Goal: Task Accomplishment & Management: Use online tool/utility

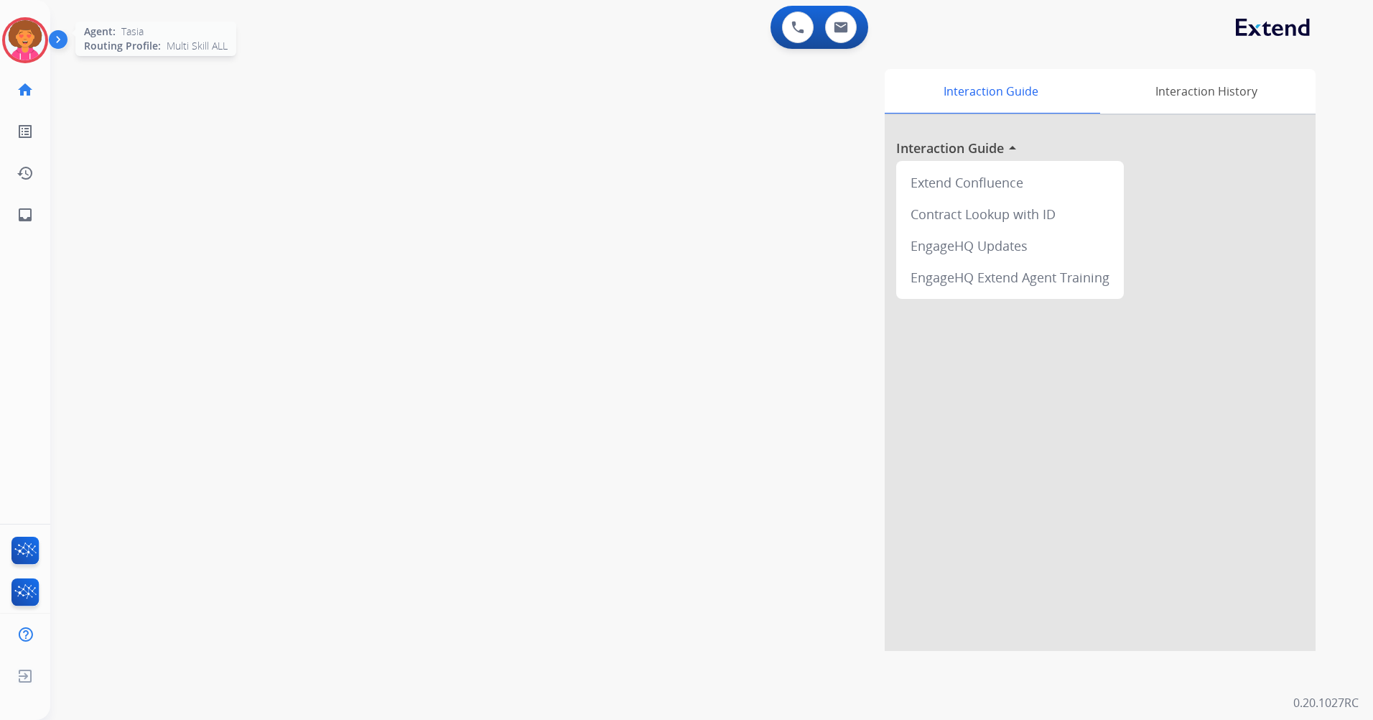
click at [22, 45] on img at bounding box center [25, 40] width 40 height 40
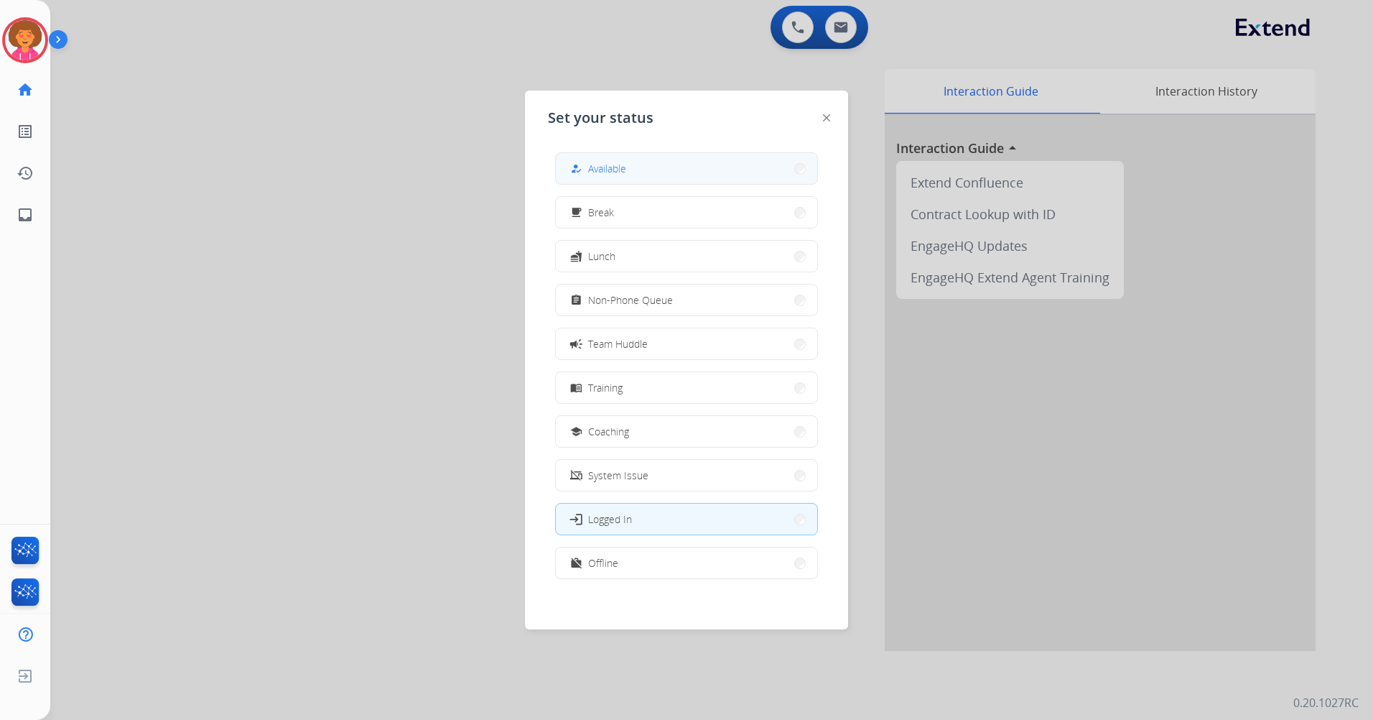
click at [564, 160] on button "how_to_reg Available" at bounding box center [686, 168] width 261 height 31
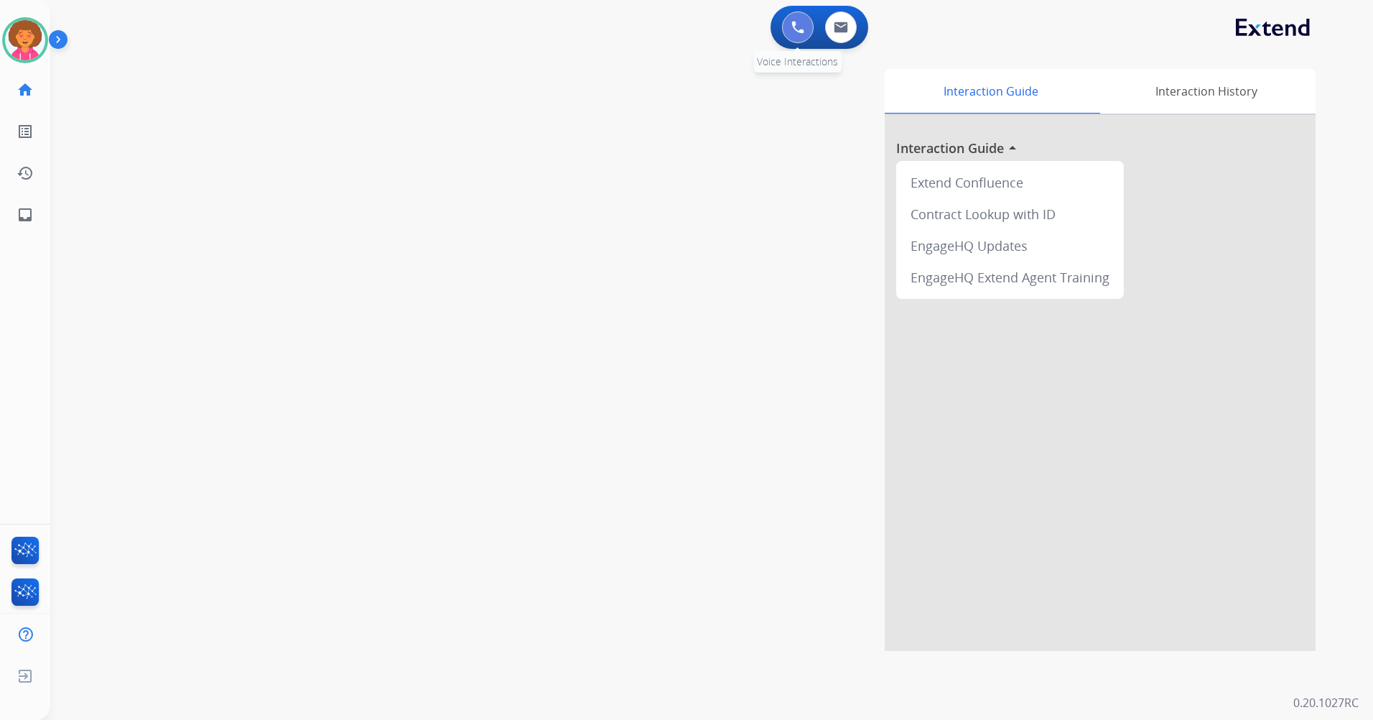
click at [798, 32] on img at bounding box center [797, 27] width 13 height 13
click at [27, 90] on mat-icon "home" at bounding box center [25, 89] width 17 height 17
click at [31, 86] on mat-icon "home" at bounding box center [25, 89] width 17 height 17
click at [32, 84] on mat-icon "home" at bounding box center [25, 89] width 17 height 17
click at [27, 39] on img at bounding box center [25, 40] width 40 height 40
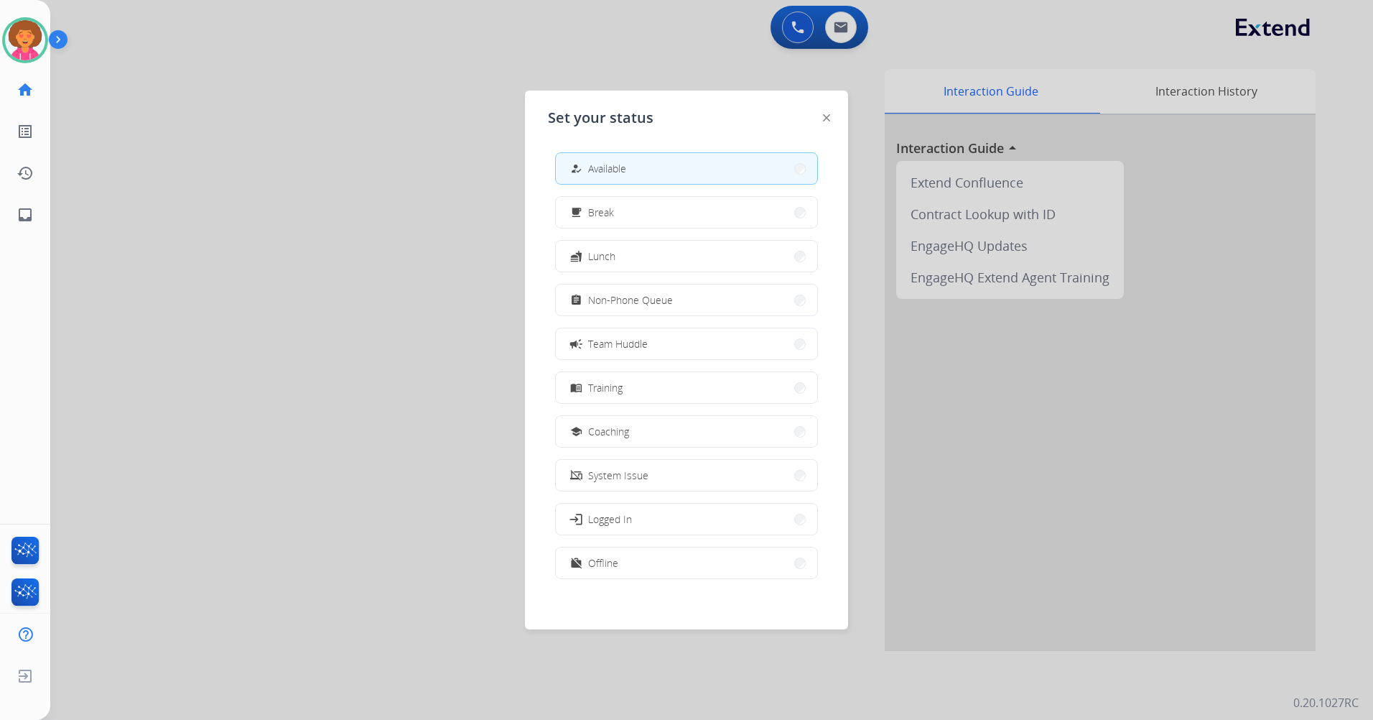
click at [317, 180] on div at bounding box center [686, 360] width 1373 height 720
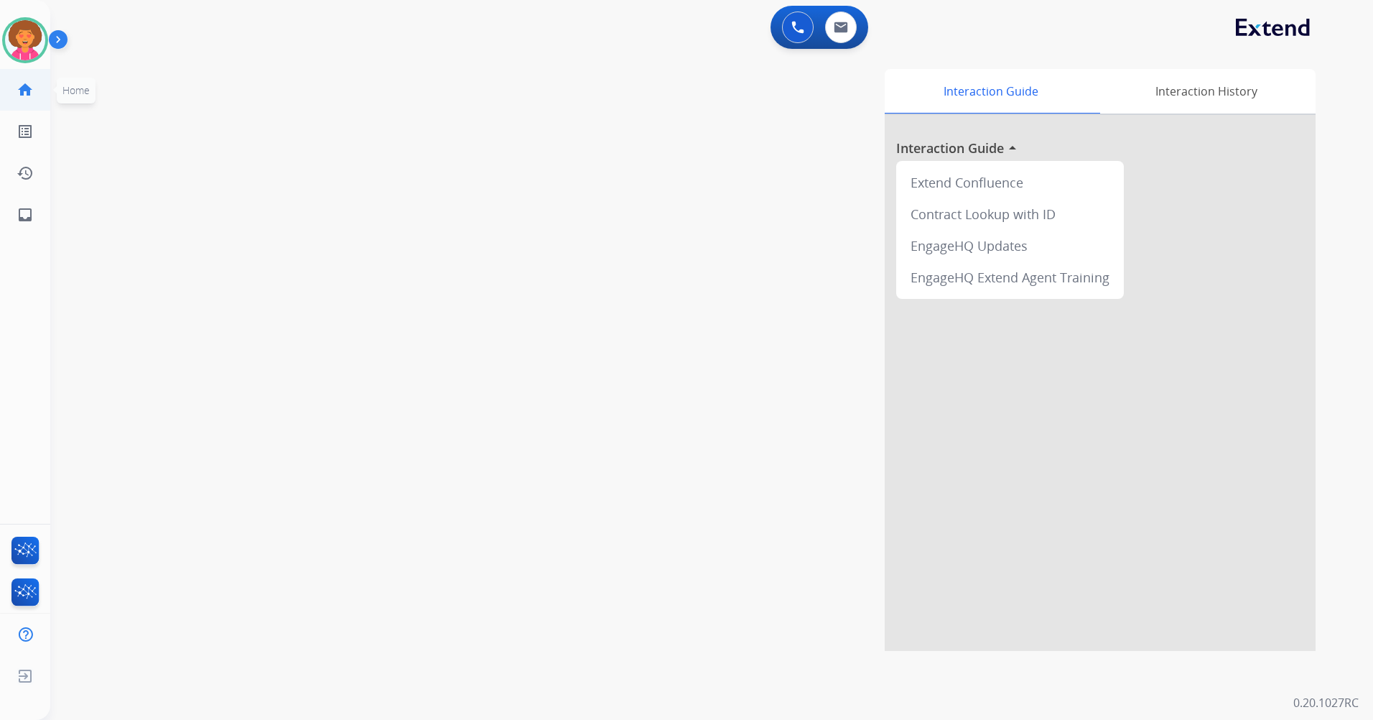
click at [19, 87] on mat-icon "home" at bounding box center [25, 89] width 17 height 17
click at [795, 20] on button at bounding box center [798, 27] width 32 height 32
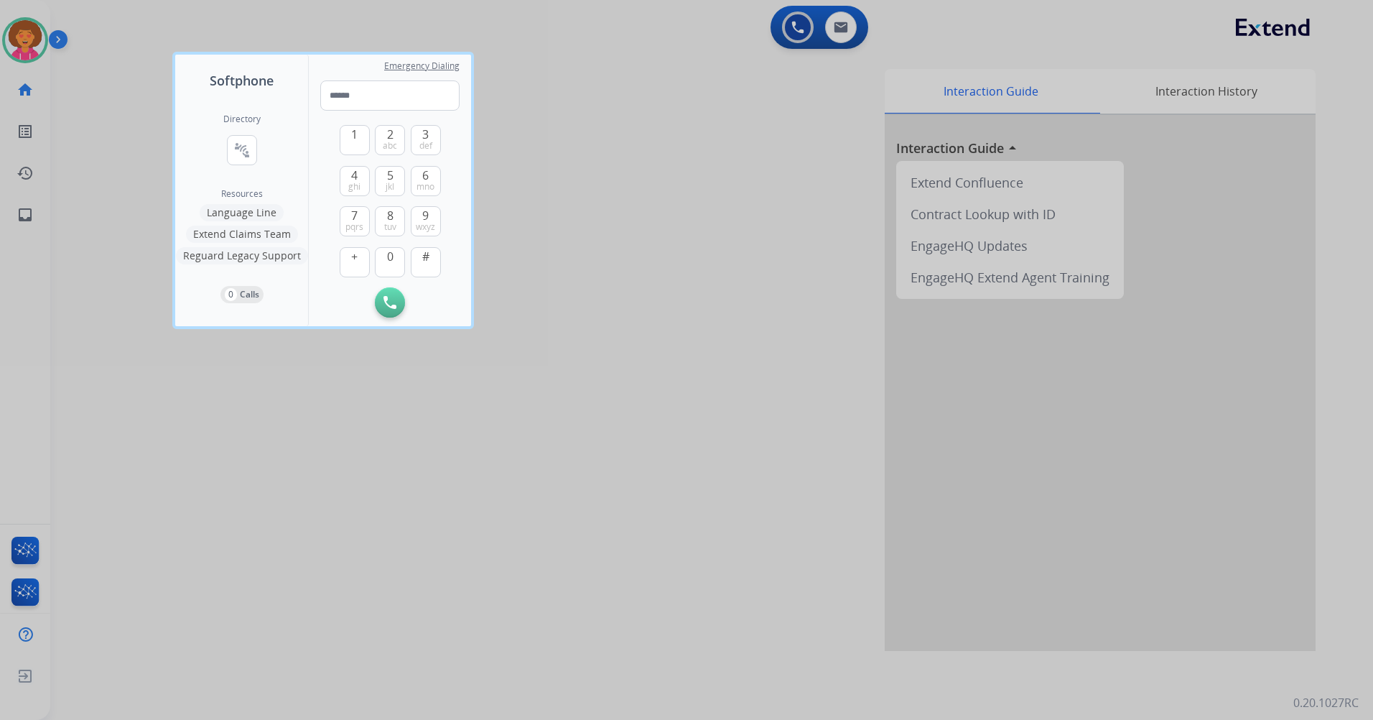
drag, startPoint x: 739, startPoint y: 294, endPoint x: 732, endPoint y: 293, distance: 7.3
click at [738, 295] on div at bounding box center [686, 360] width 1373 height 720
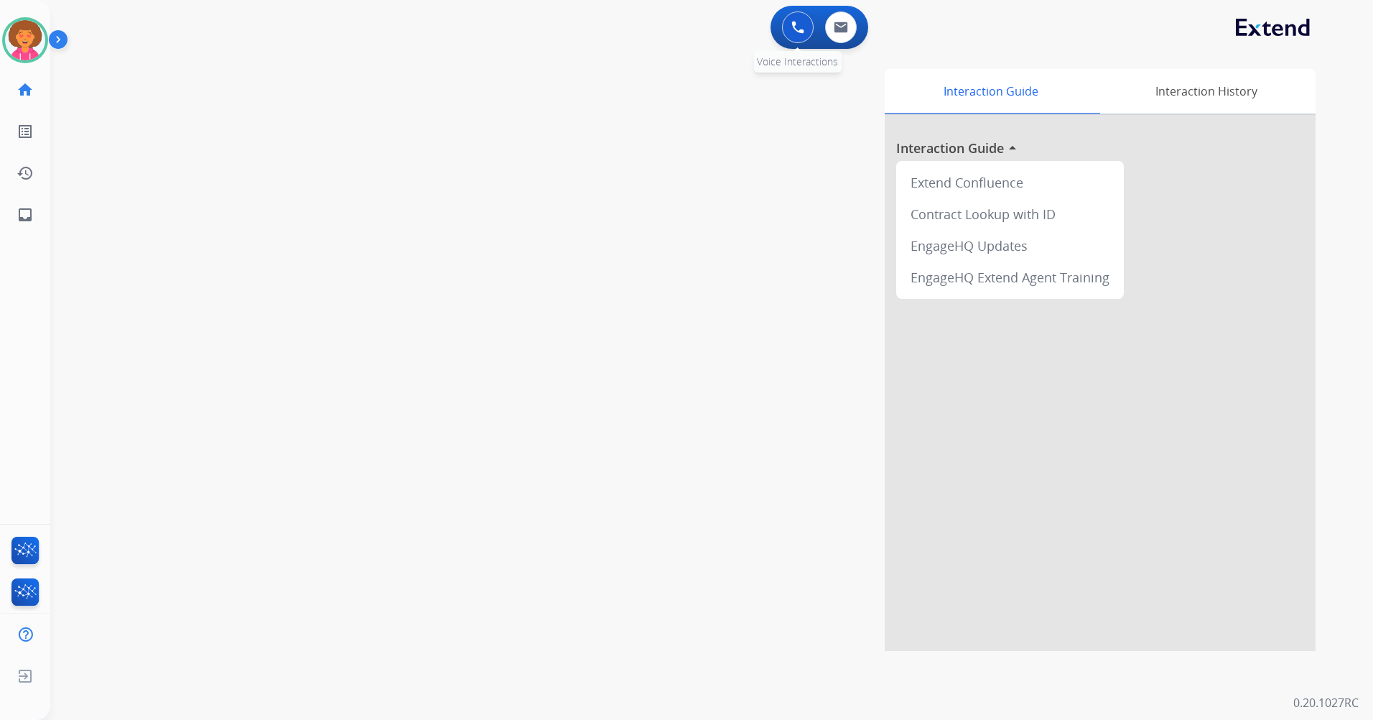
click at [787, 31] on button at bounding box center [798, 27] width 32 height 32
click at [436, 76] on div "swap_horiz Break voice bridge close_fullscreen Connect 3-Way Call merge_type Se…" at bounding box center [694, 351] width 1288 height 599
click at [22, 95] on mat-icon "home" at bounding box center [25, 89] width 17 height 17
click at [743, 259] on div "Interaction Guide Interaction History Interaction Guide arrow_drop_up Extend Co…" at bounding box center [895, 360] width 841 height 582
click at [842, 34] on button at bounding box center [841, 27] width 32 height 32
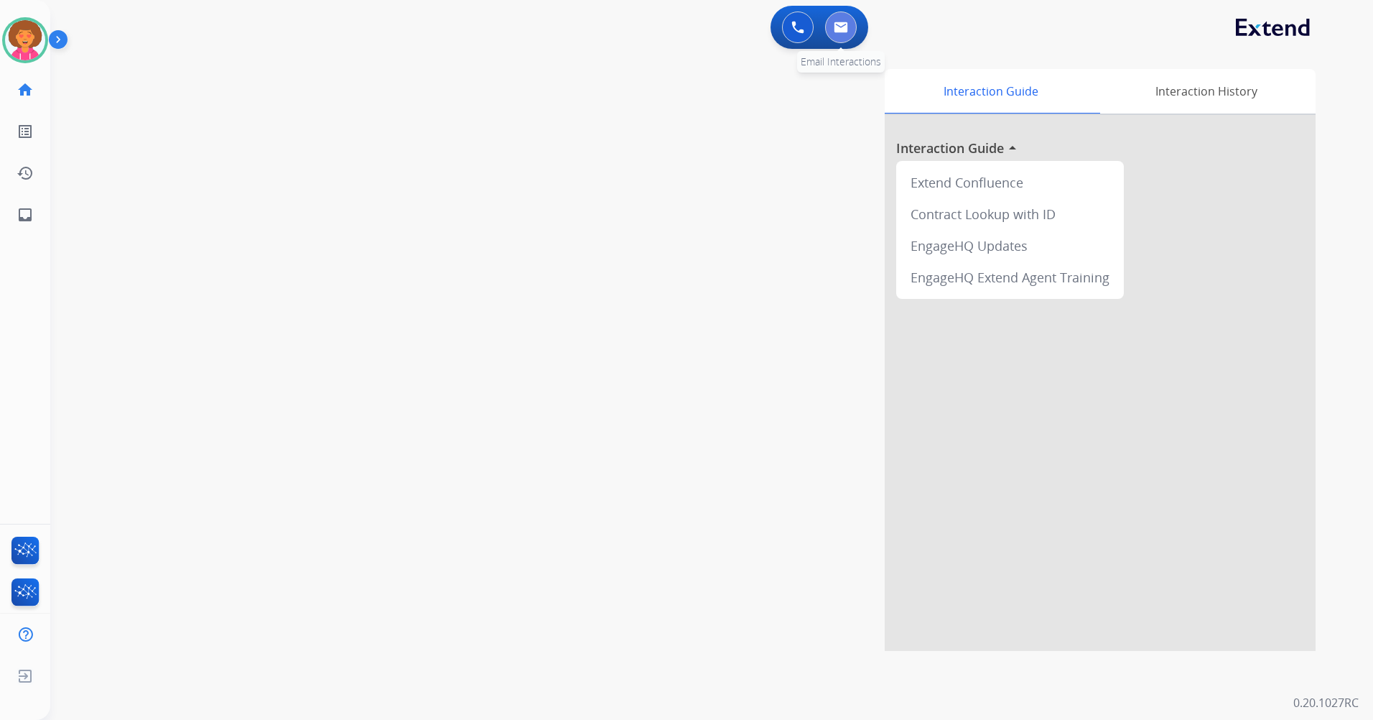
select select "**********"
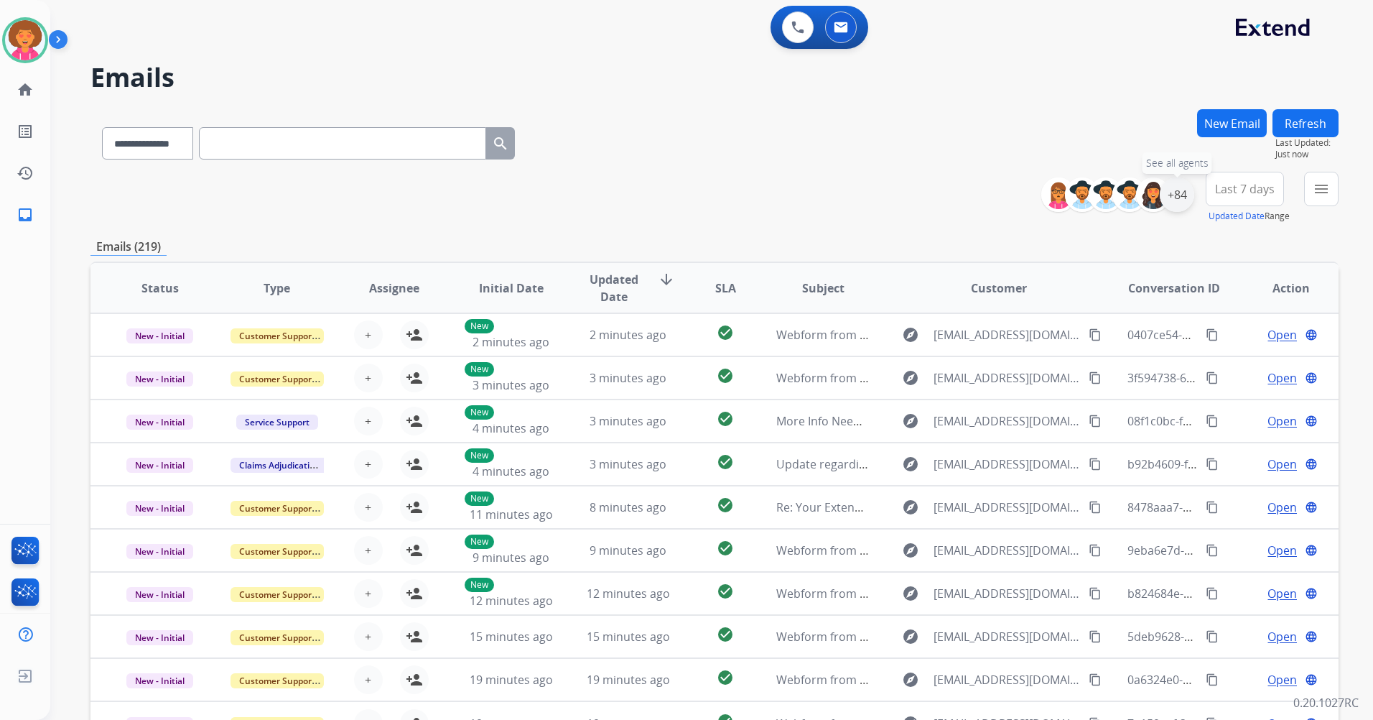
click at [1163, 190] on div "+84" at bounding box center [1177, 194] width 34 height 34
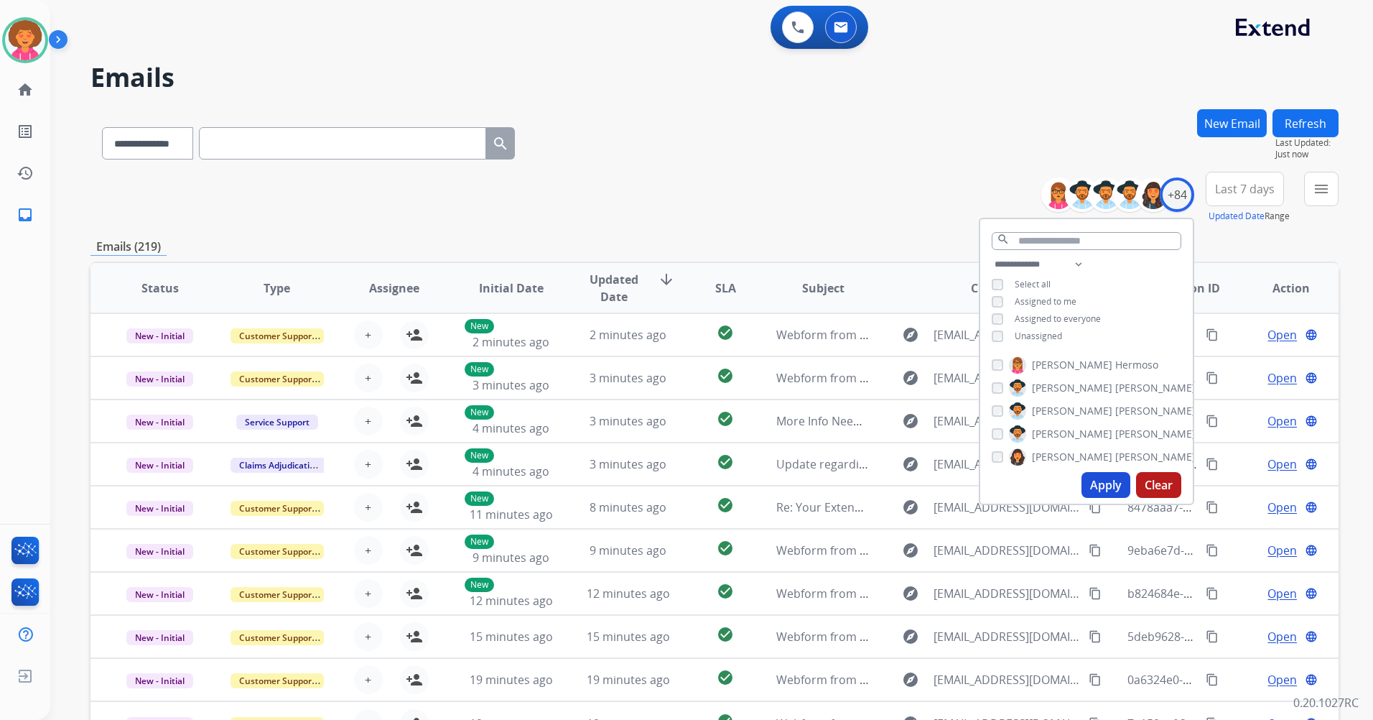
click at [1020, 332] on span "Unassigned" at bounding box center [1038, 336] width 47 height 12
click at [1097, 483] on button "Apply" at bounding box center [1106, 485] width 49 height 26
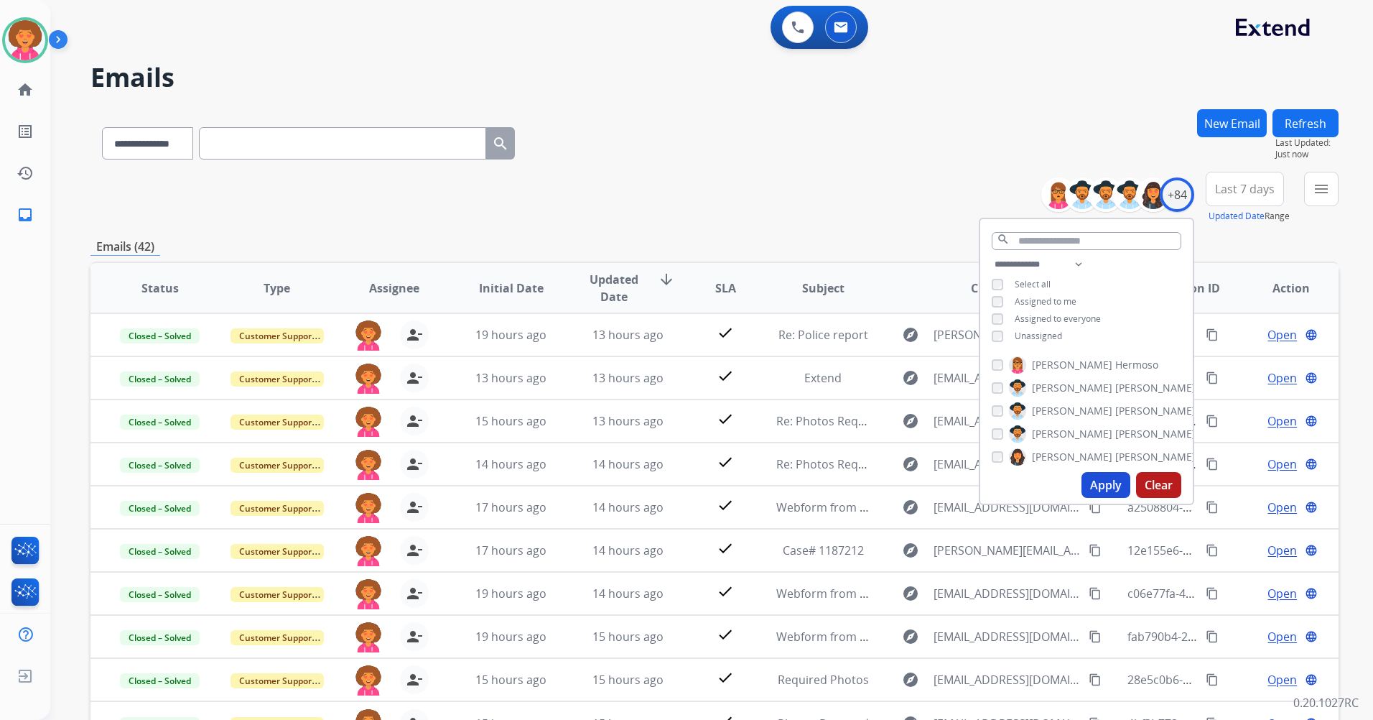
click at [776, 166] on div "**********" at bounding box center [714, 140] width 1248 height 62
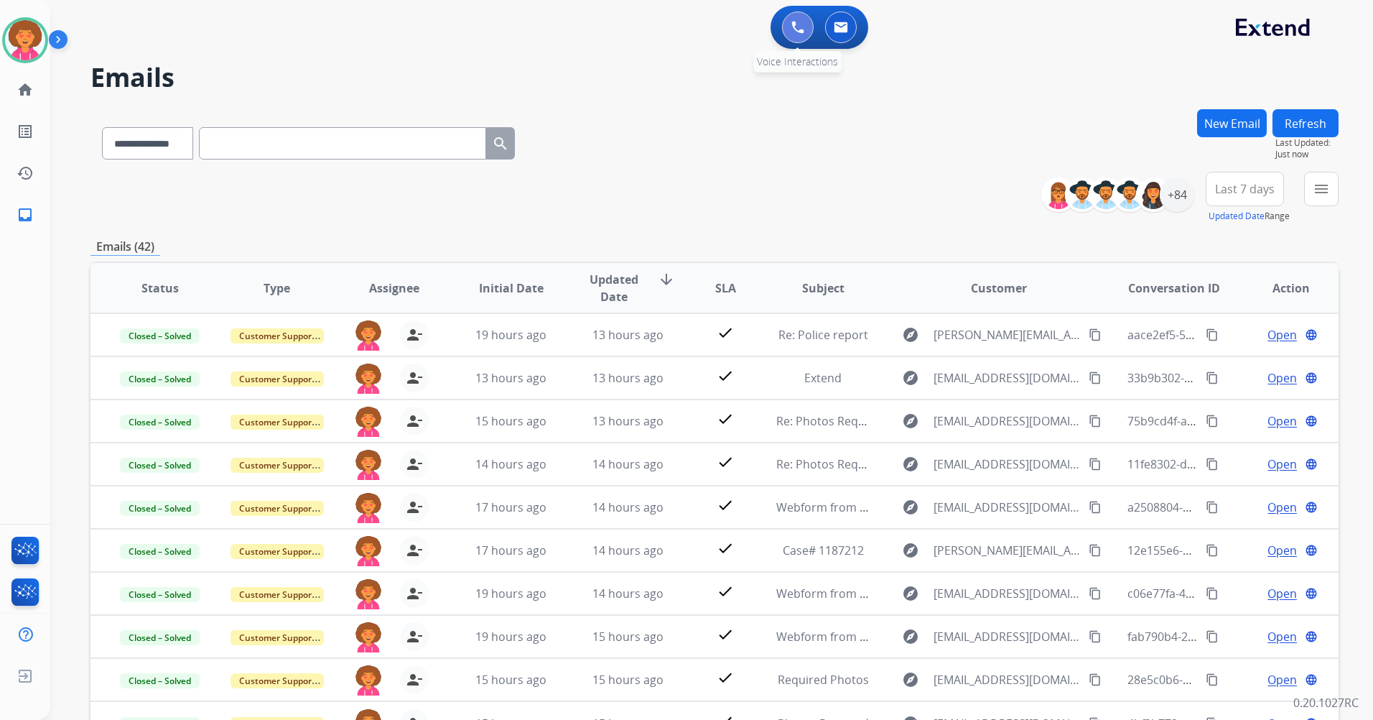
click at [804, 25] on img at bounding box center [797, 27] width 13 height 13
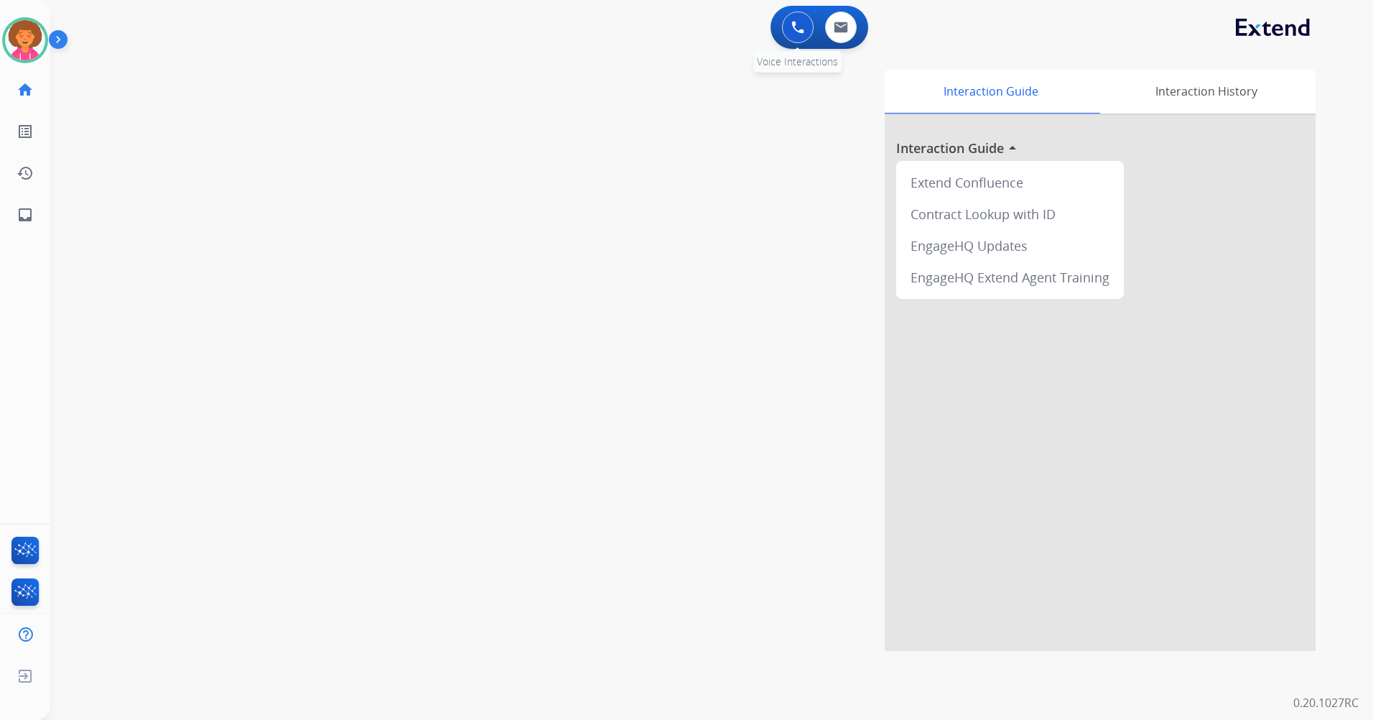
click at [794, 24] on img at bounding box center [797, 27] width 13 height 13
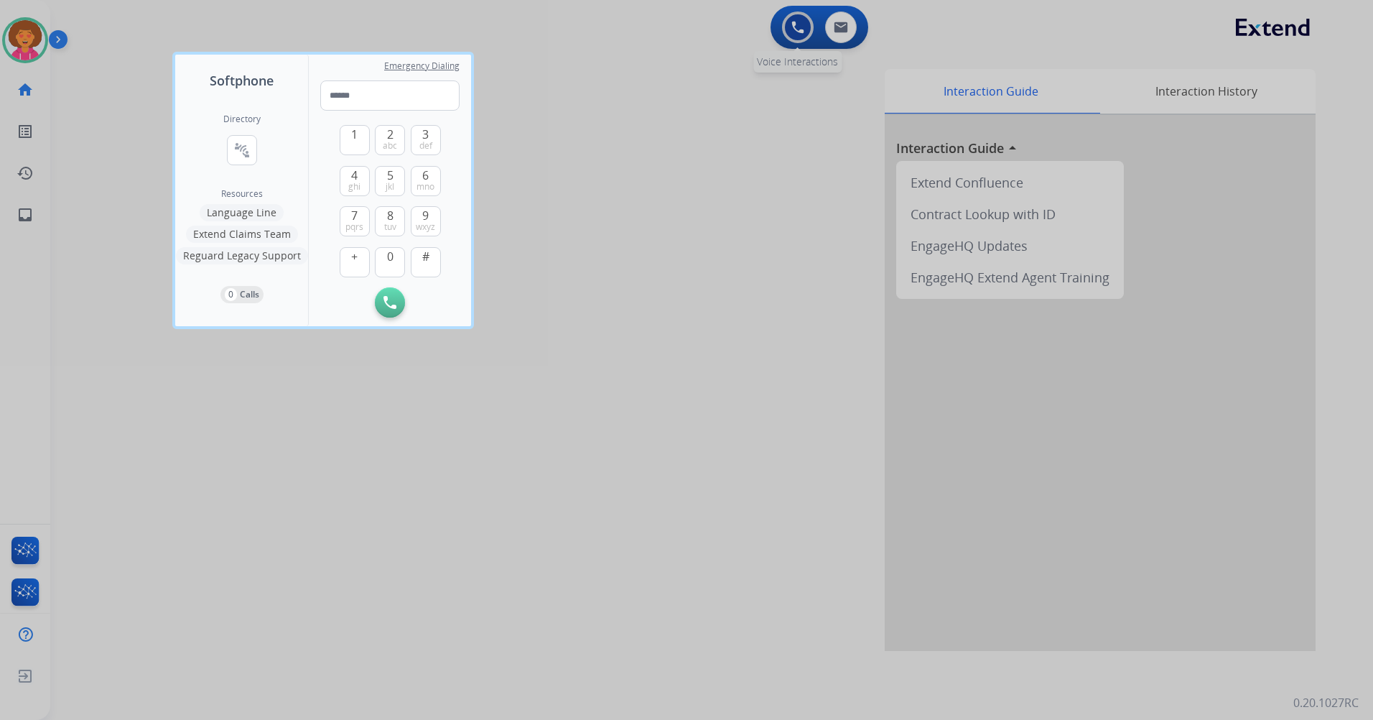
click at [794, 24] on div at bounding box center [686, 360] width 1373 height 720
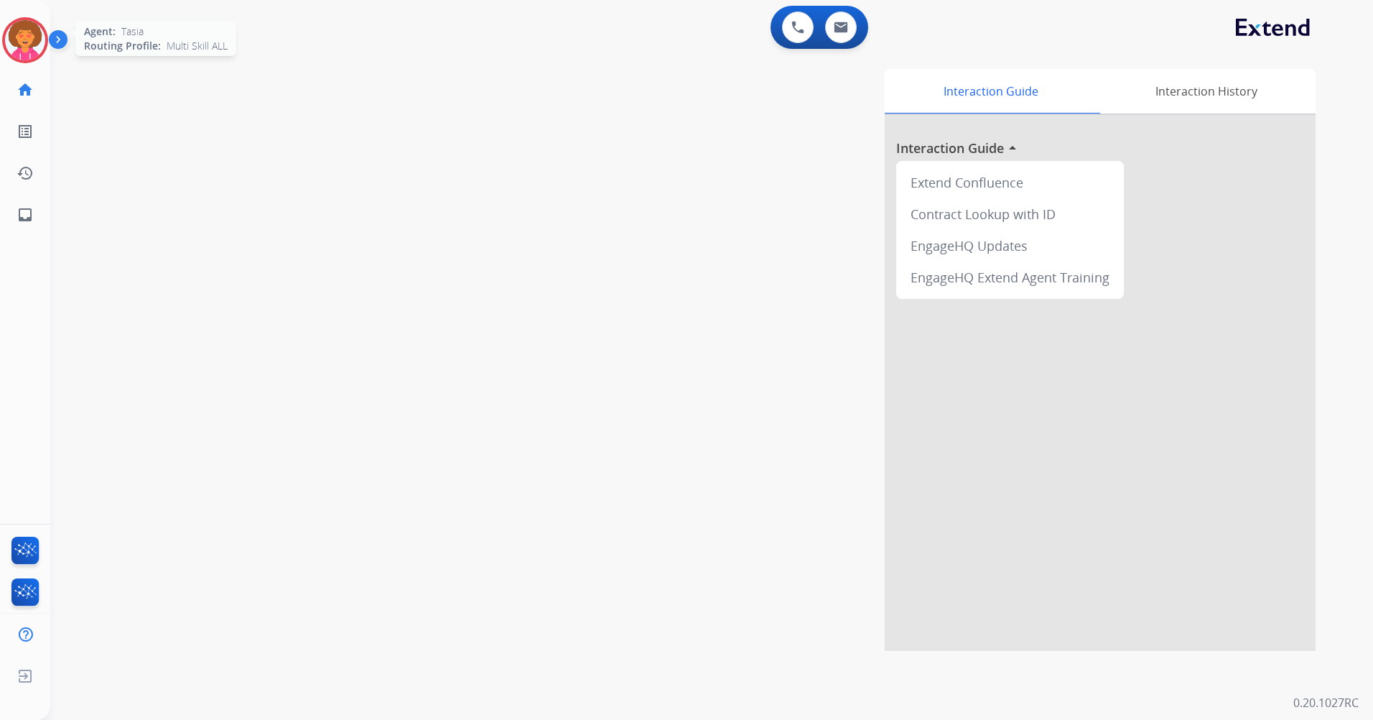
click at [32, 45] on img at bounding box center [25, 40] width 40 height 40
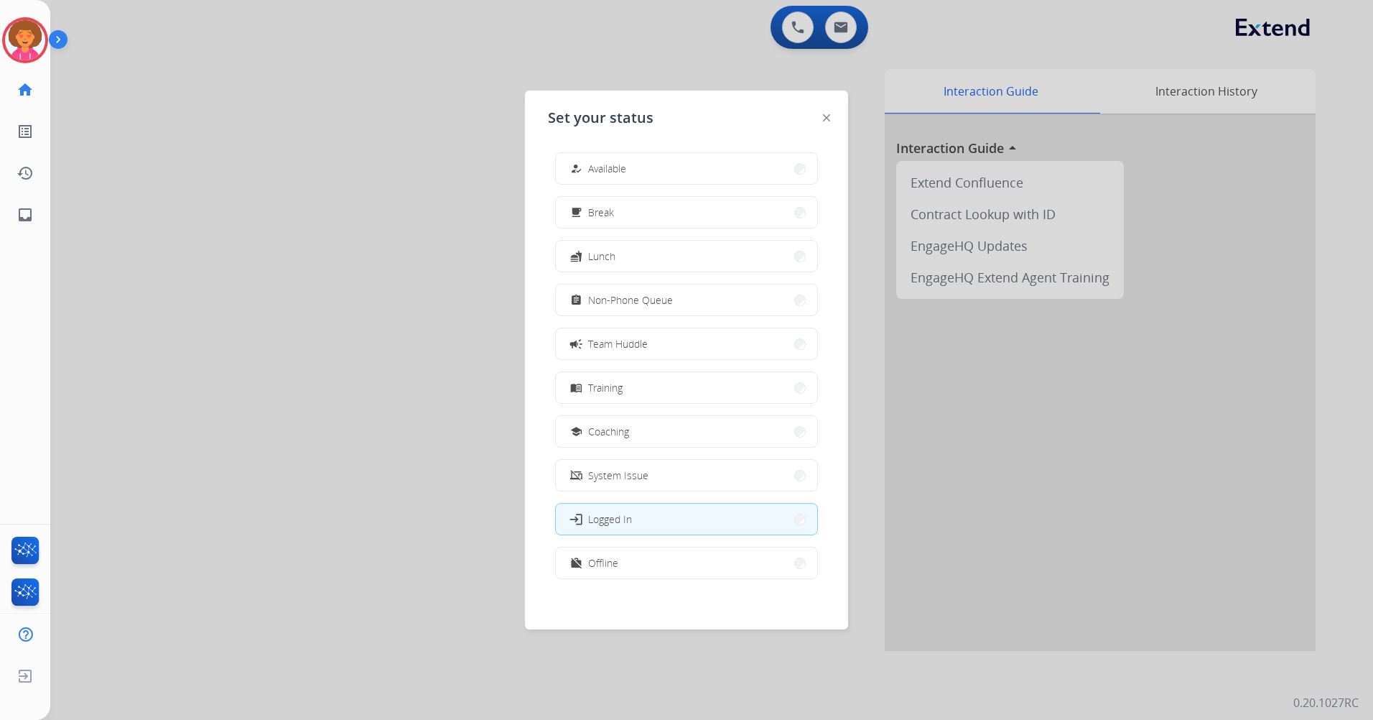
drag, startPoint x: 618, startPoint y: 159, endPoint x: 607, endPoint y: 159, distance: 10.8
click at [616, 159] on button "how_to_reg Available" at bounding box center [686, 168] width 261 height 31
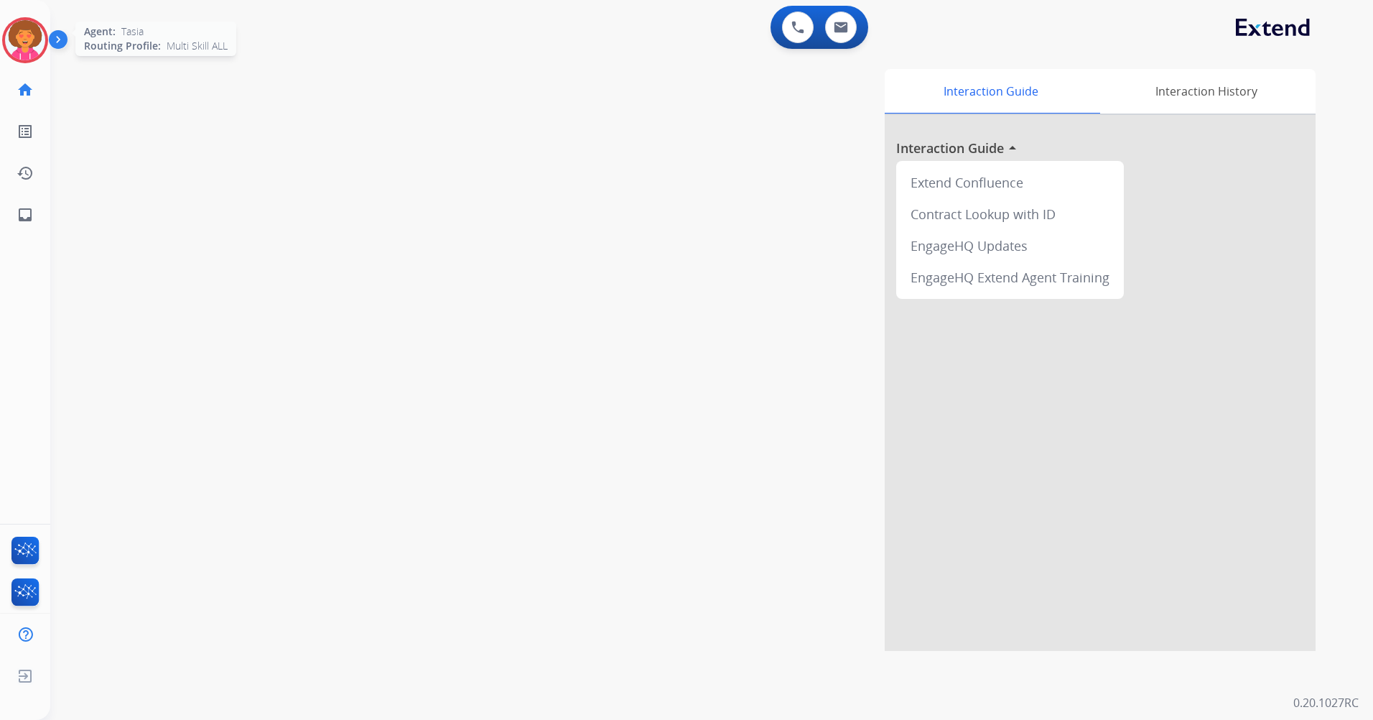
click at [30, 43] on img at bounding box center [25, 40] width 40 height 40
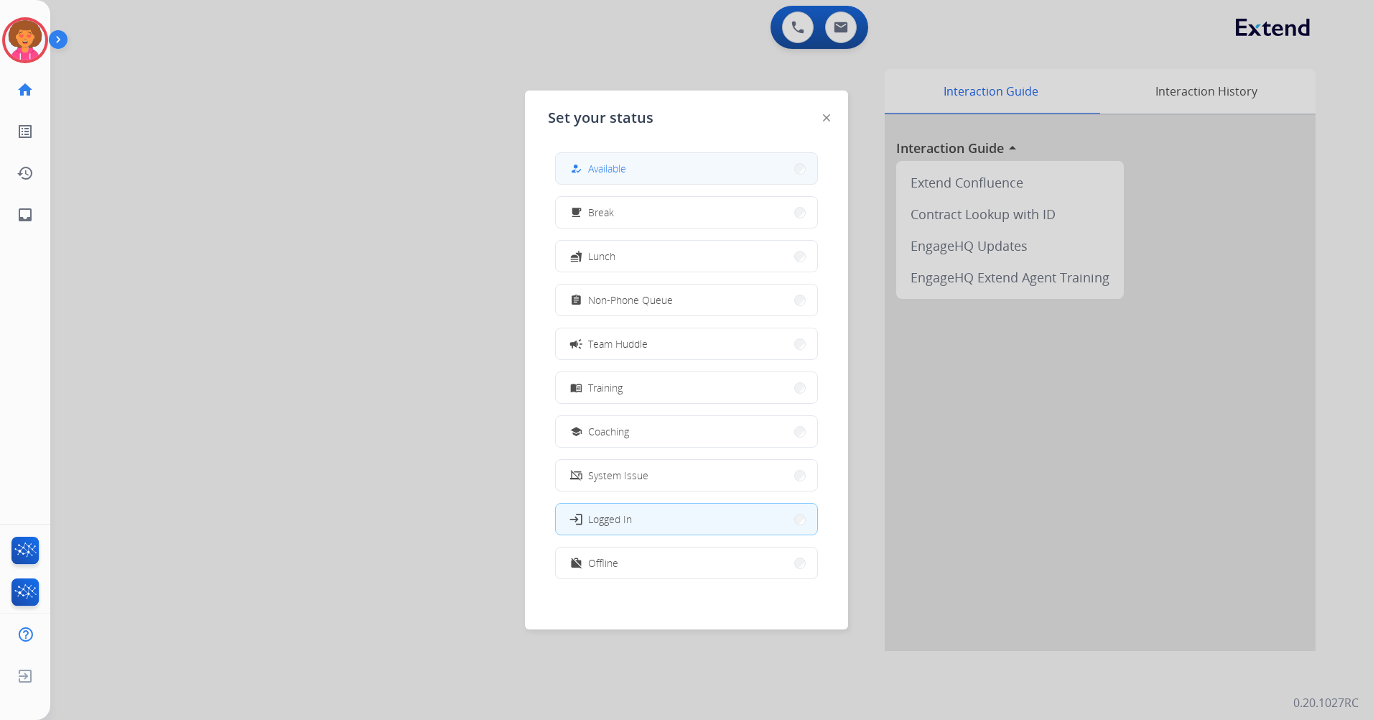
drag, startPoint x: 705, startPoint y: 160, endPoint x: 703, endPoint y: 150, distance: 10.3
click at [704, 160] on button "how_to_reg Available" at bounding box center [686, 168] width 261 height 31
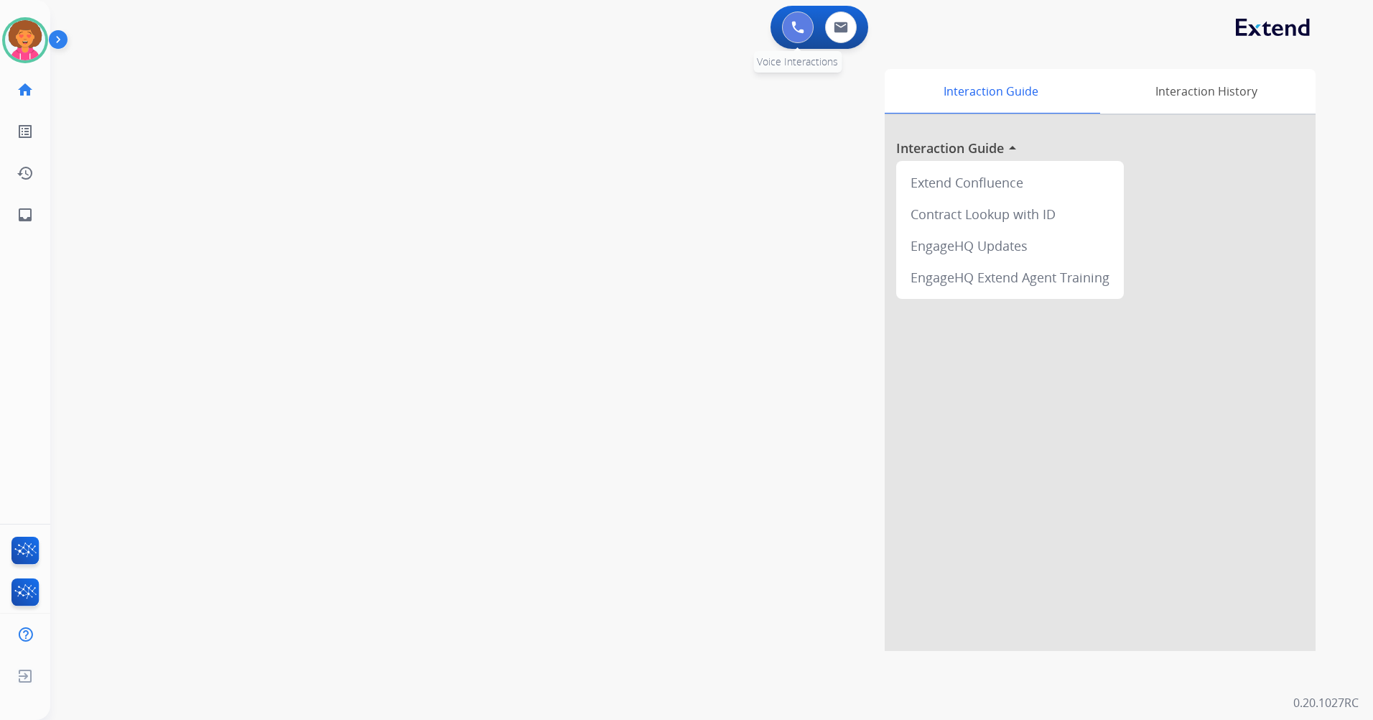
click at [798, 29] on img at bounding box center [797, 27] width 13 height 13
click at [796, 34] on button at bounding box center [798, 27] width 32 height 32
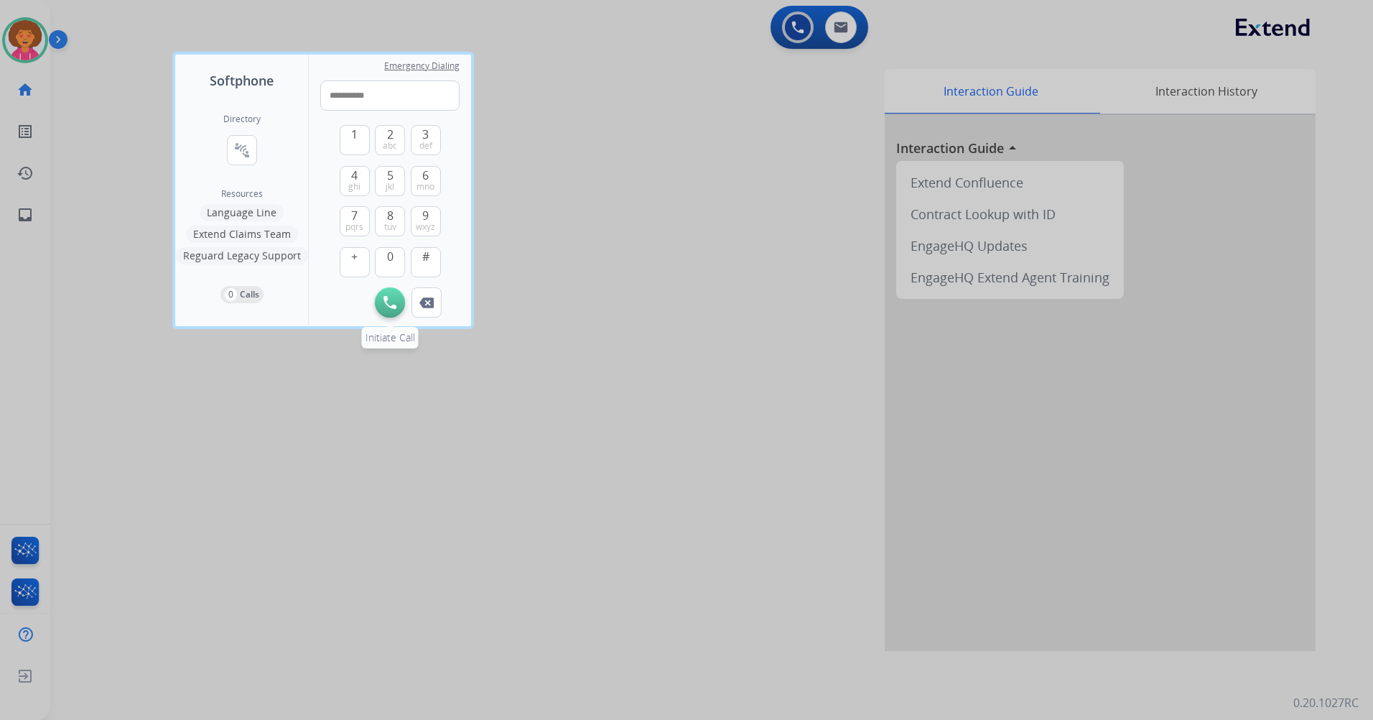
type input "**********"
click at [391, 298] on img at bounding box center [389, 302] width 13 height 13
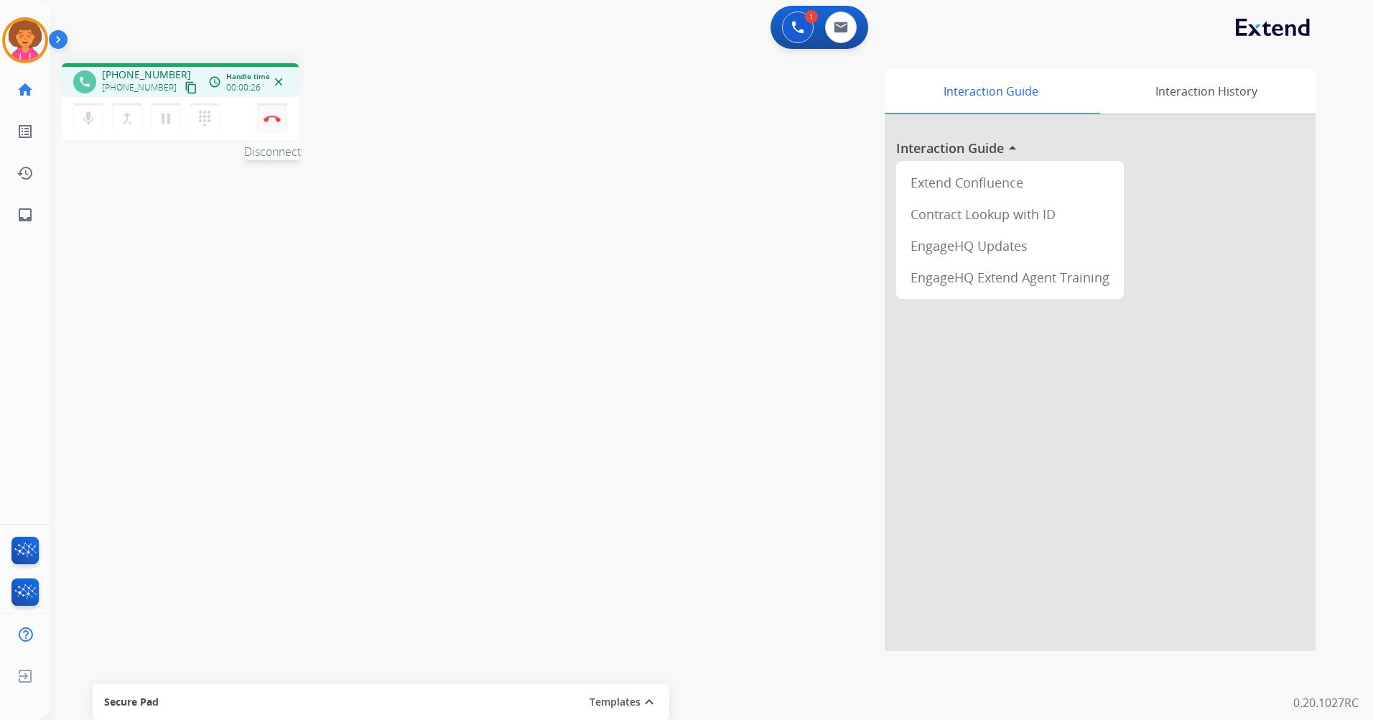
click at [274, 126] on button "Disconnect" at bounding box center [272, 118] width 30 height 30
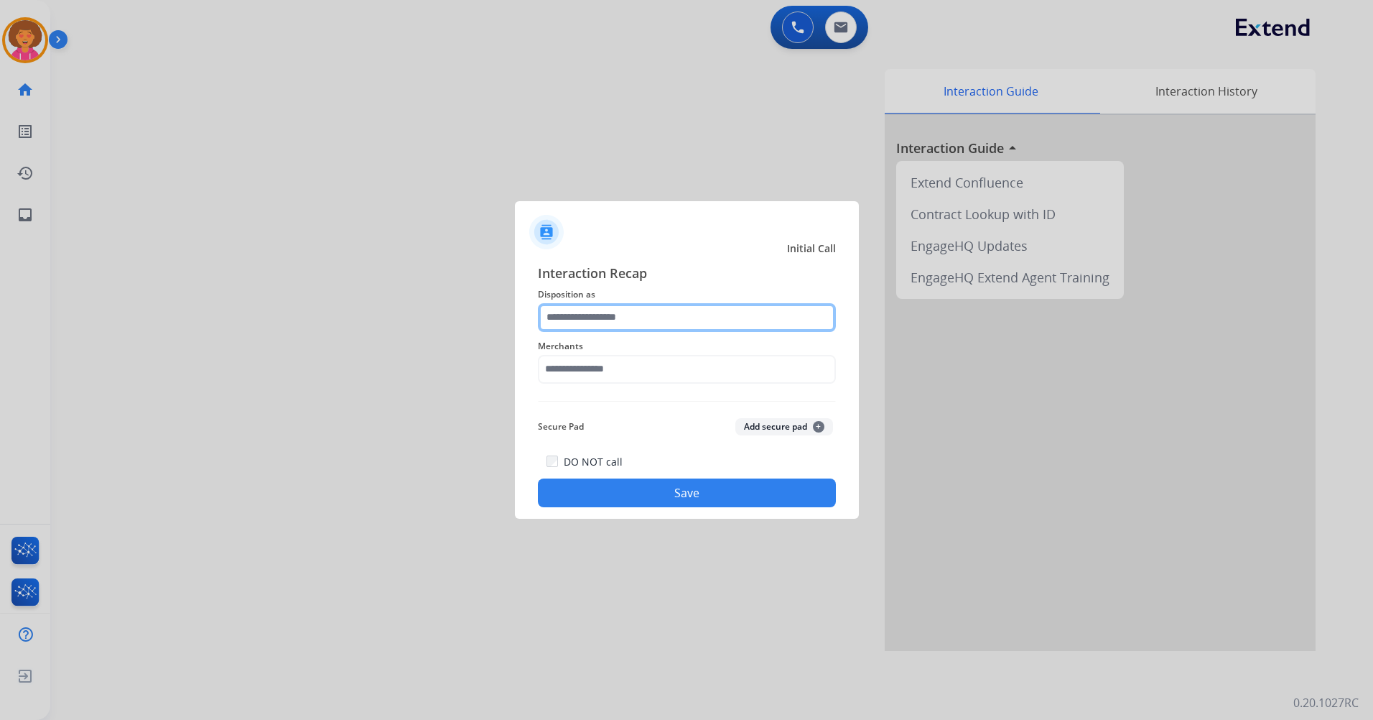
click at [606, 317] on input "text" at bounding box center [687, 317] width 298 height 29
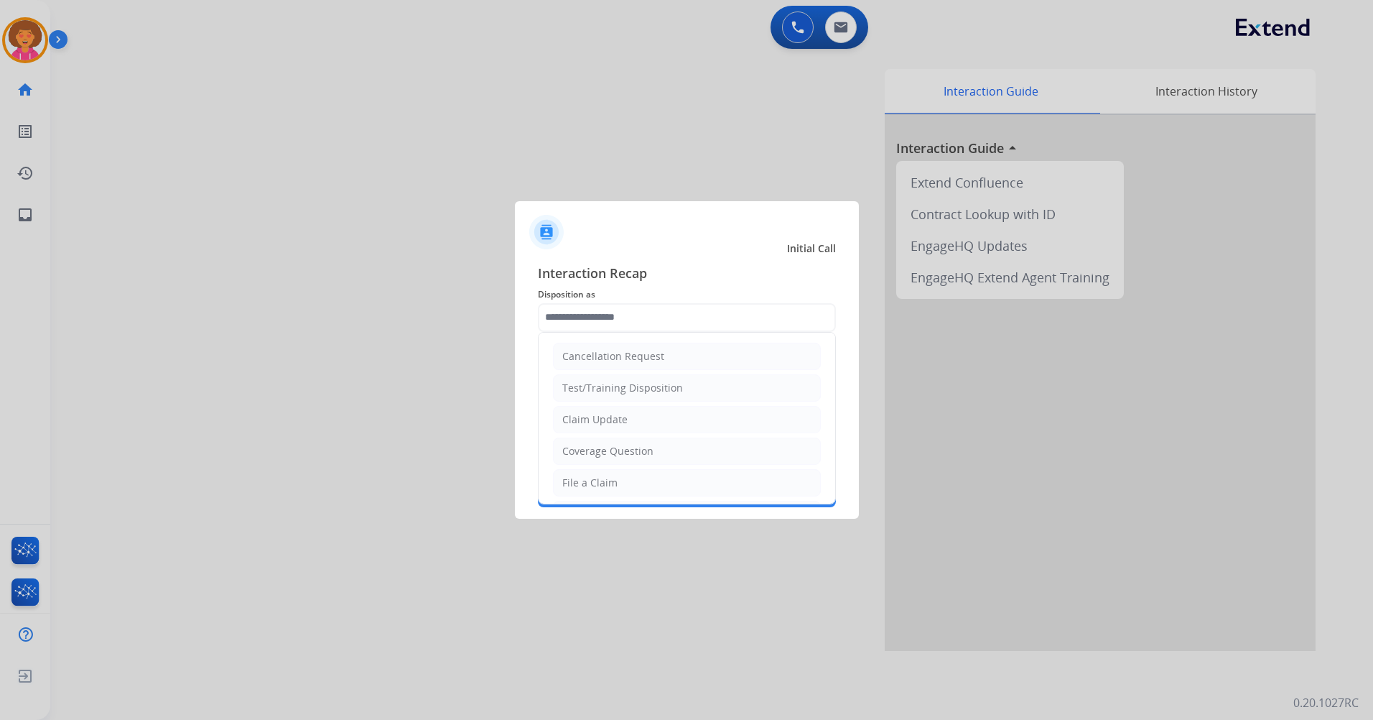
click at [630, 423] on li "Claim Update" at bounding box center [687, 419] width 268 height 27
type input "**********"
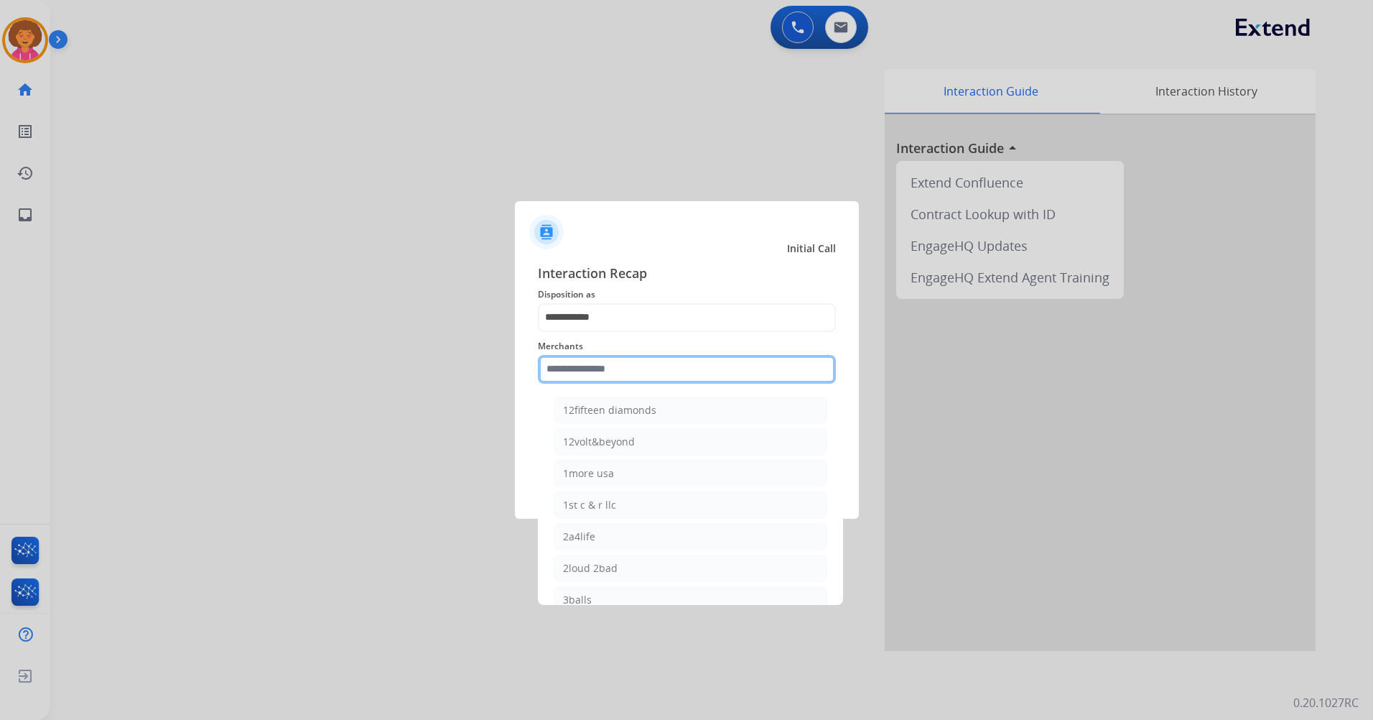
click at [641, 364] on input "text" at bounding box center [687, 369] width 298 height 29
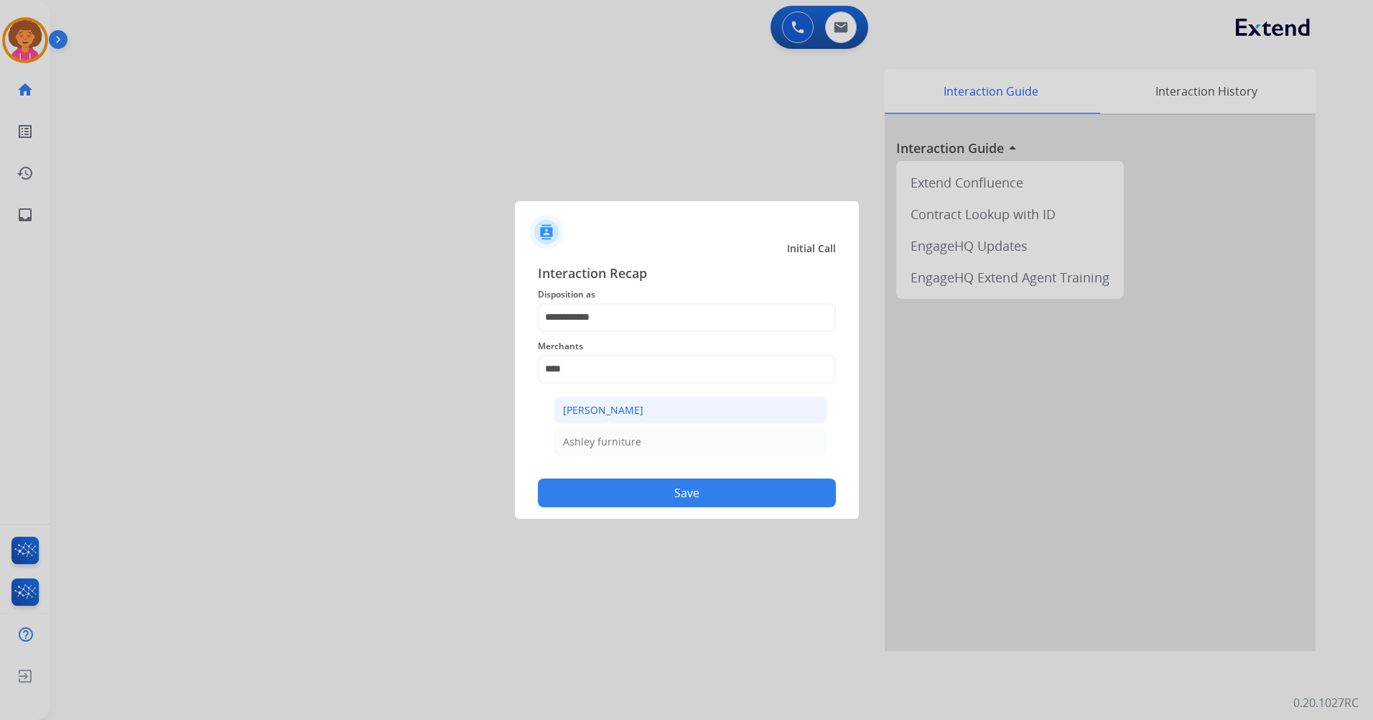
click at [608, 406] on div "[PERSON_NAME]" at bounding box center [603, 410] width 80 height 14
type input "**********"
click at [653, 500] on button "Save" at bounding box center [687, 492] width 298 height 29
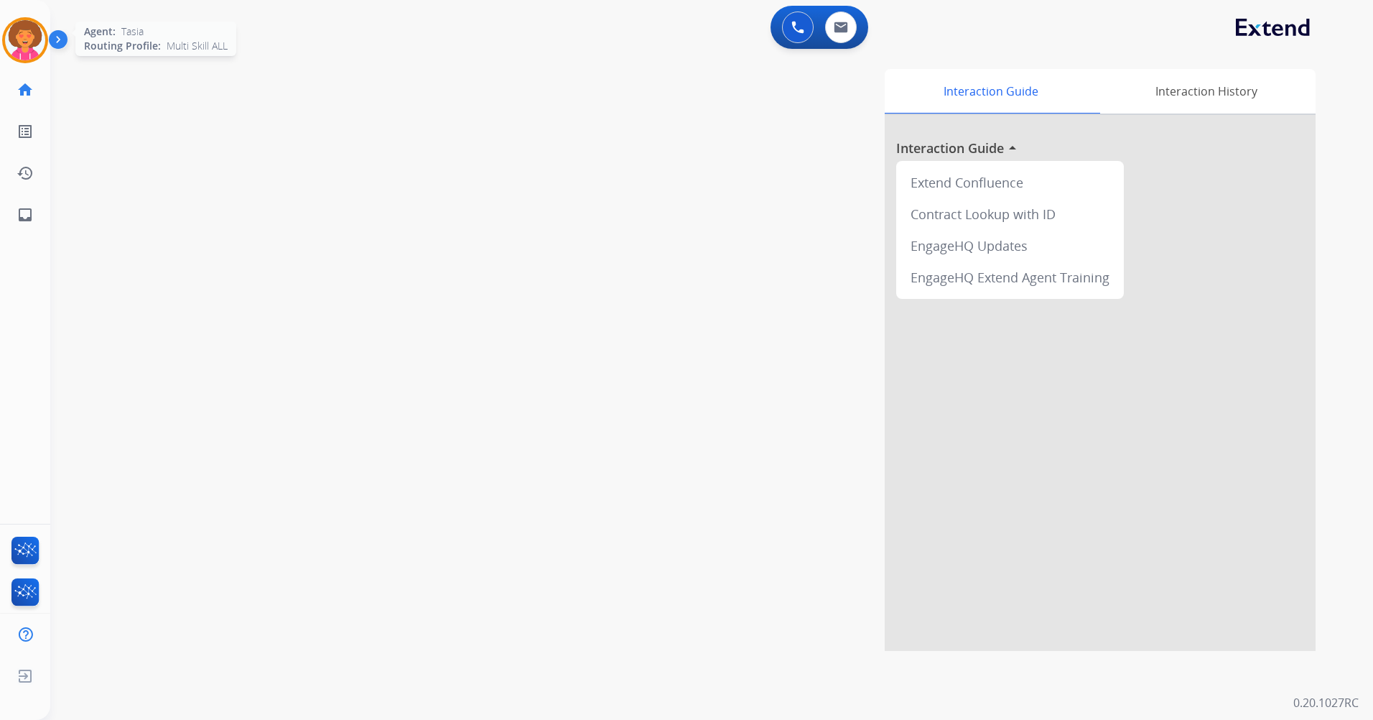
click at [27, 44] on img at bounding box center [25, 40] width 40 height 40
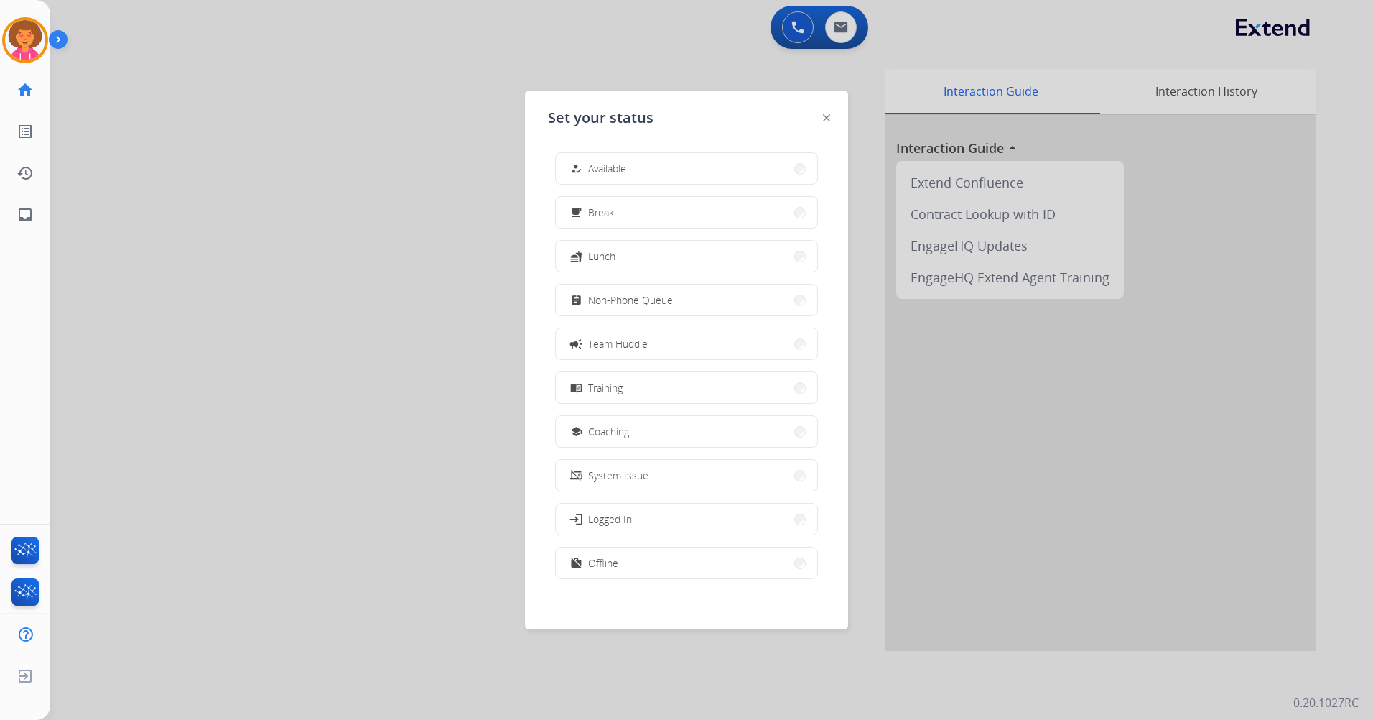
click at [623, 164] on span "Available" at bounding box center [607, 168] width 38 height 15
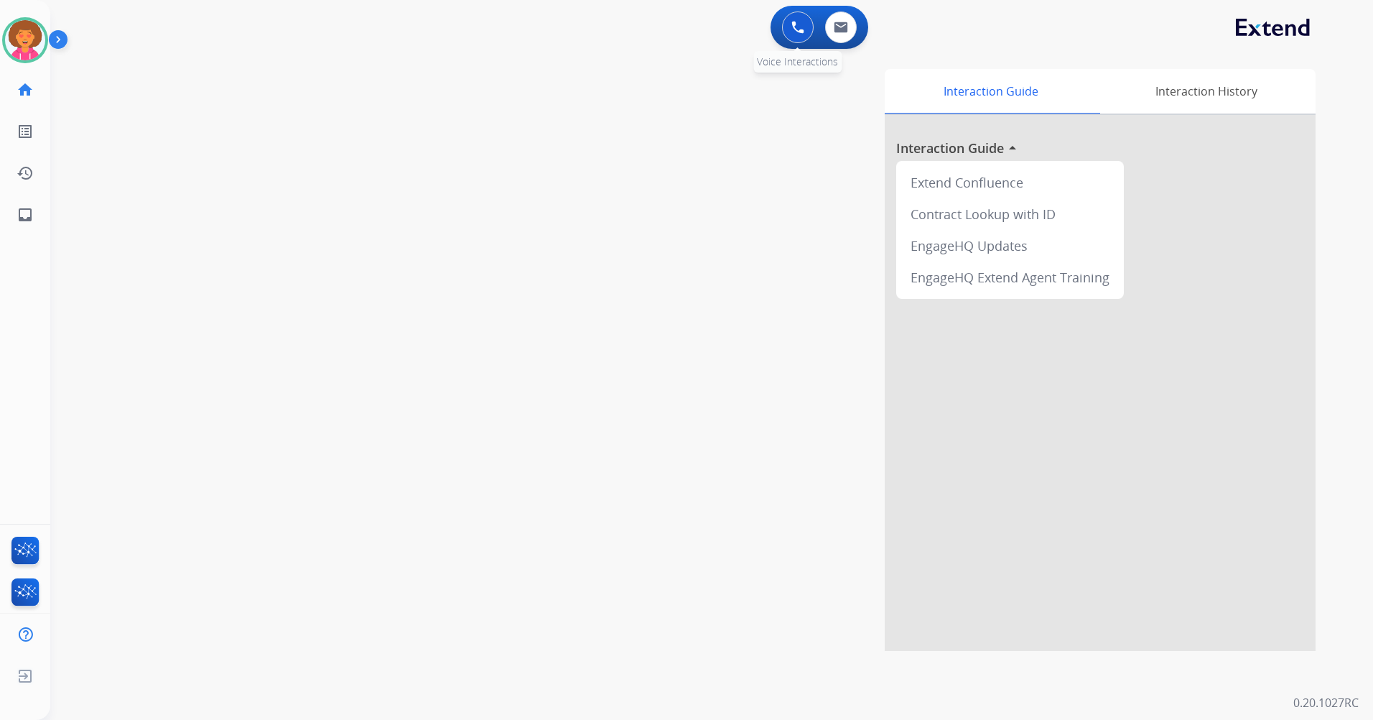
click at [787, 20] on button at bounding box center [798, 27] width 32 height 32
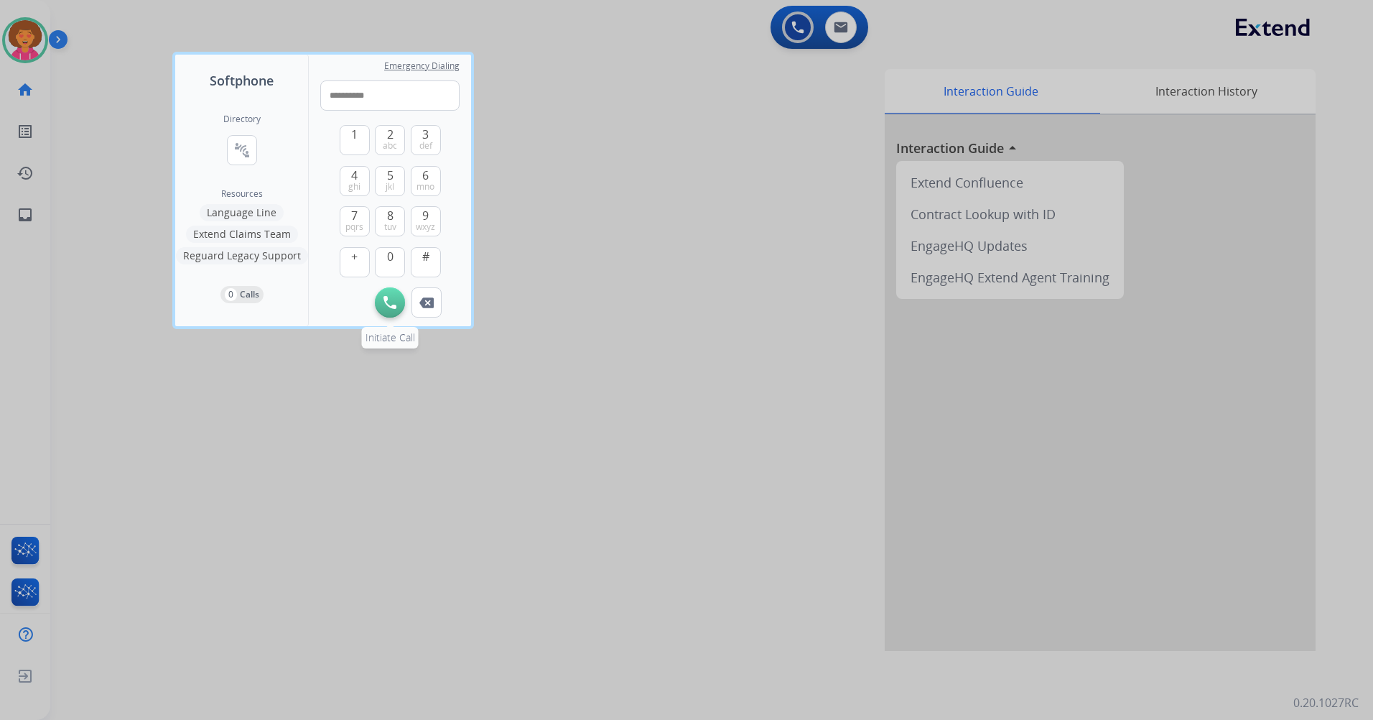
type input "**********"
click at [390, 305] on img at bounding box center [389, 302] width 13 height 13
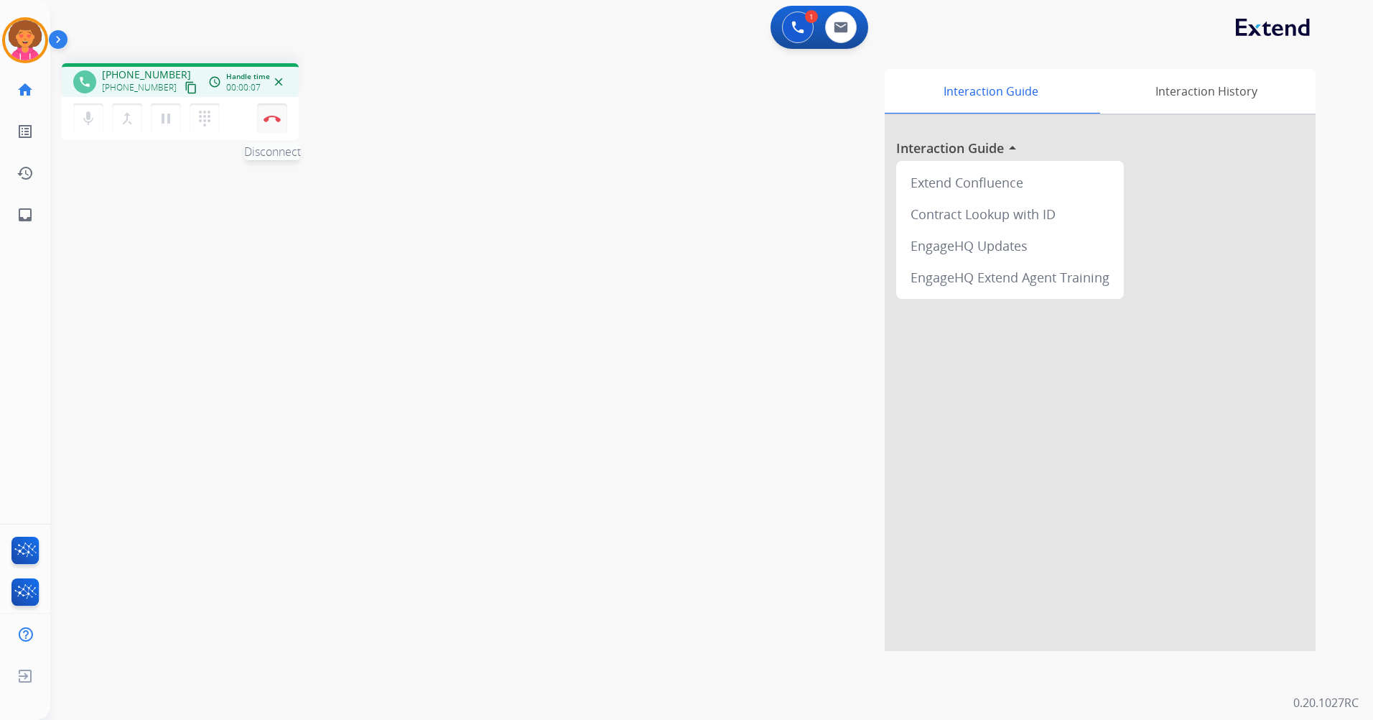
click at [275, 115] on img at bounding box center [272, 118] width 17 height 7
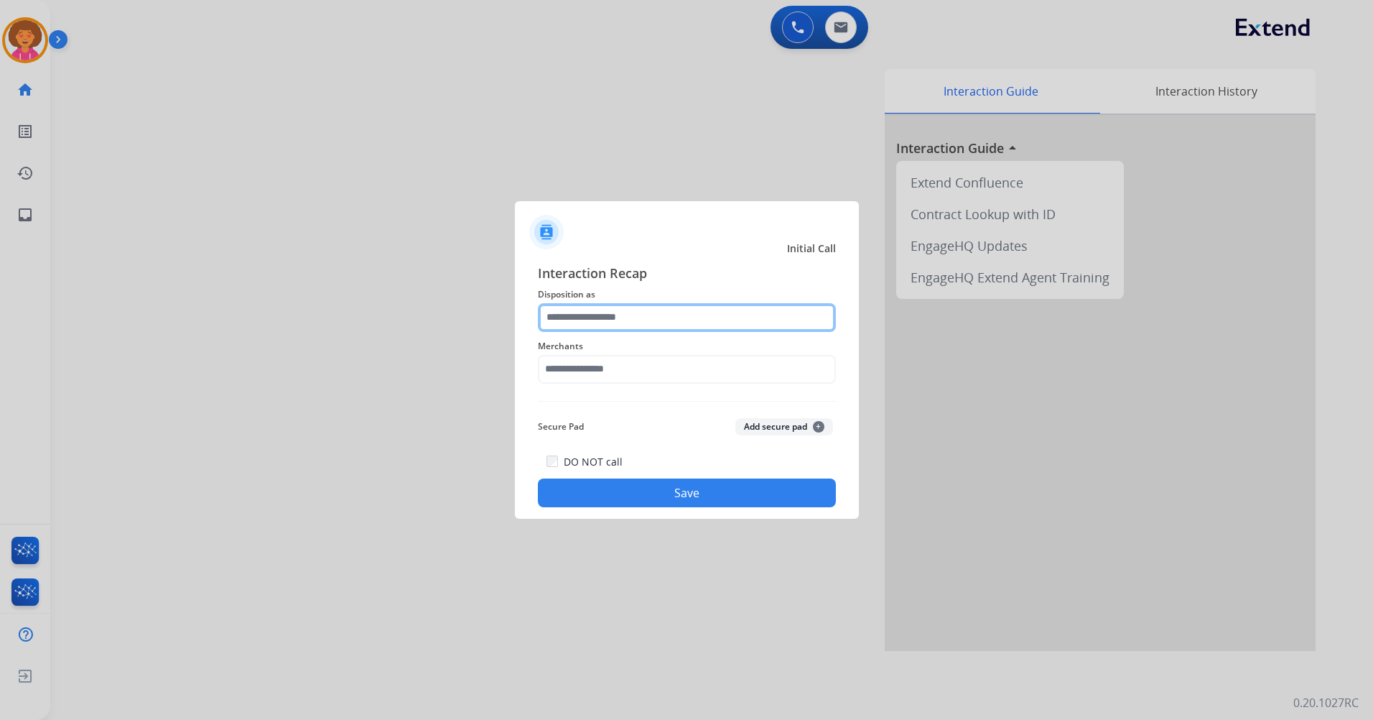
click at [631, 324] on input "text" at bounding box center [687, 317] width 298 height 29
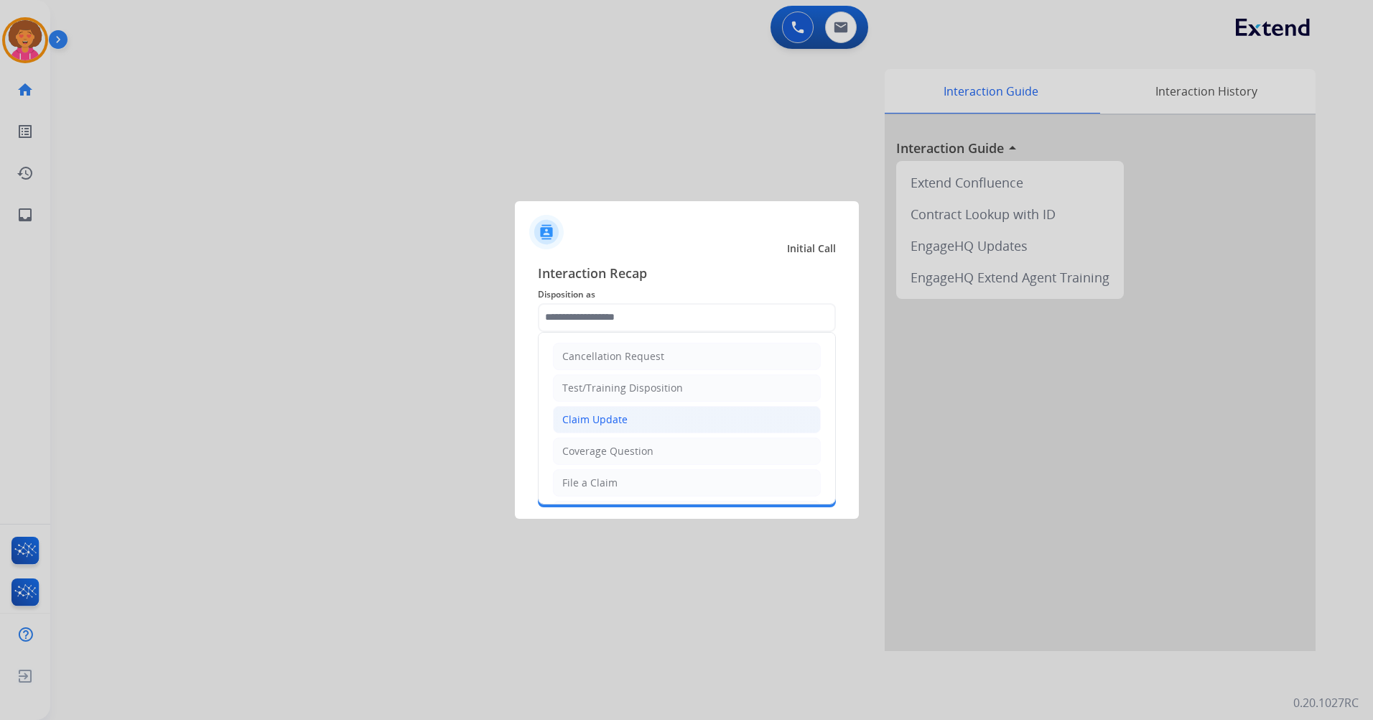
click at [622, 424] on div "Claim Update" at bounding box center [594, 419] width 65 height 14
type input "**********"
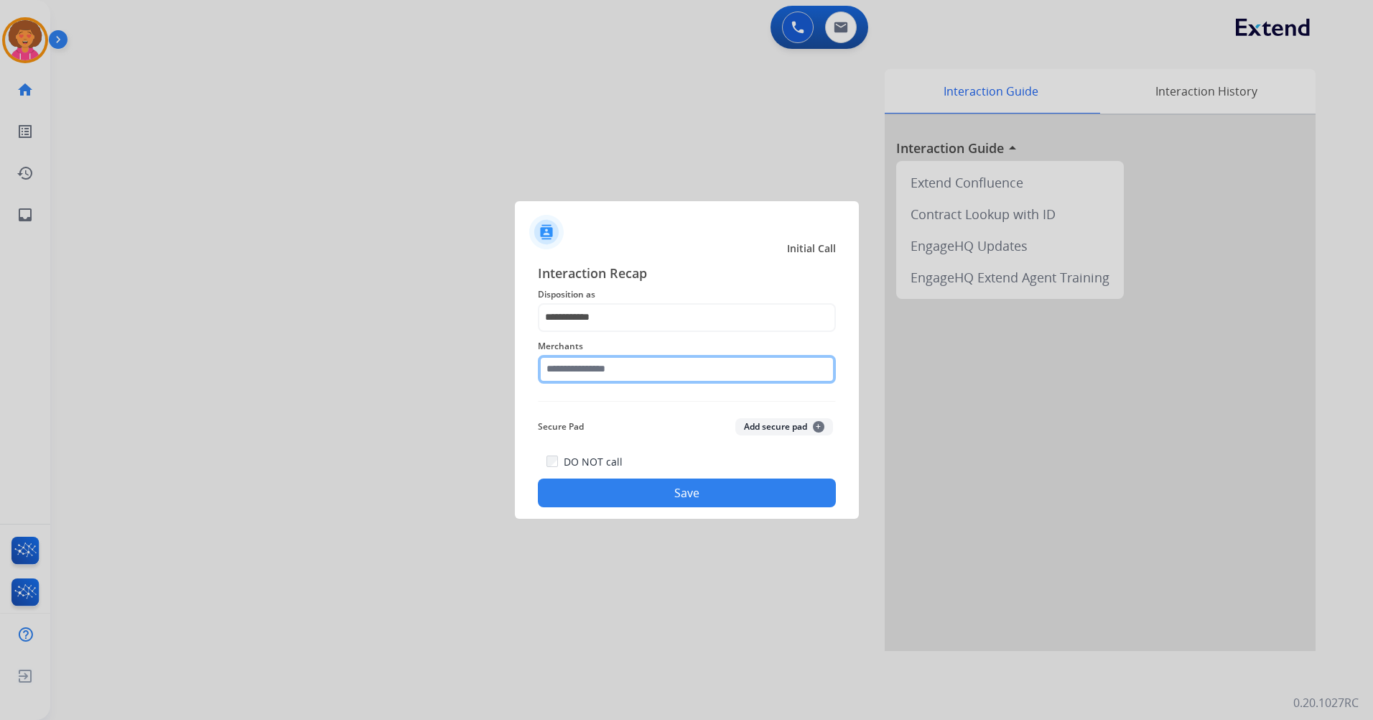
drag, startPoint x: 652, startPoint y: 376, endPoint x: 659, endPoint y: 355, distance: 21.4
click at [653, 376] on input "text" at bounding box center [687, 369] width 298 height 29
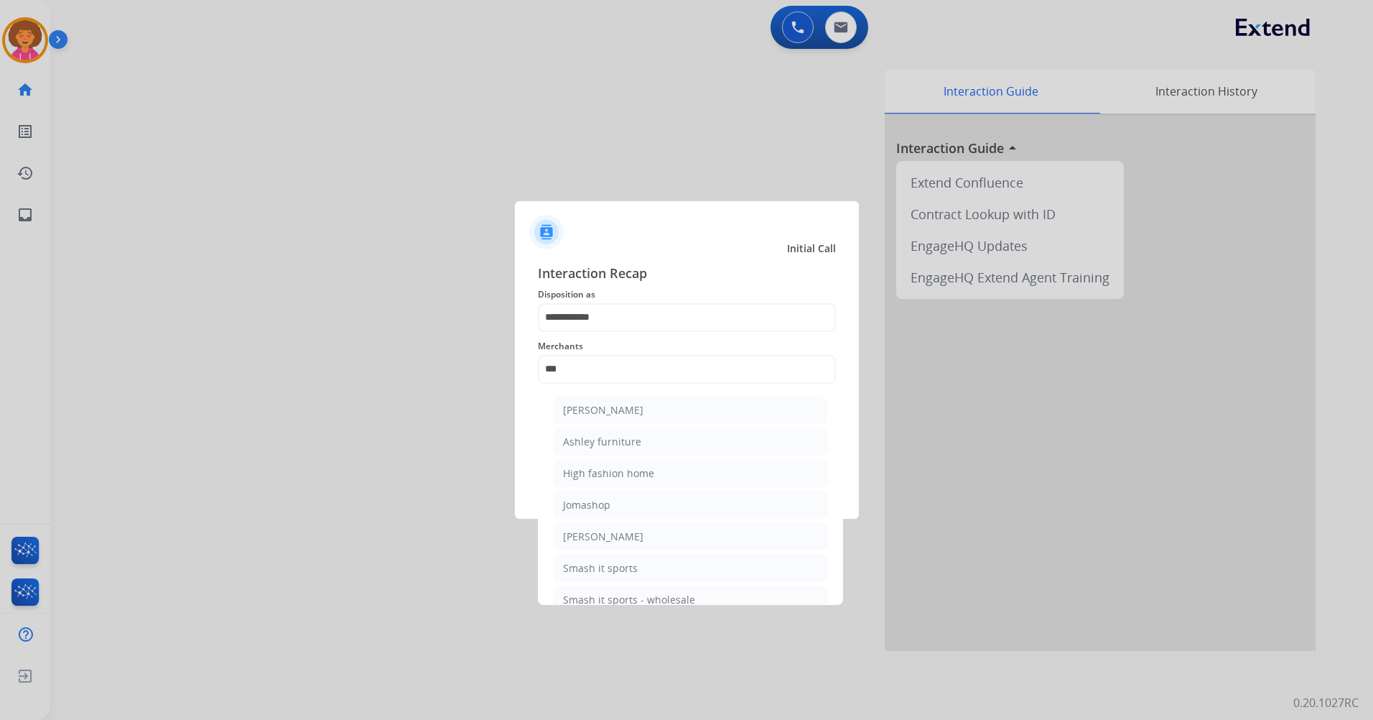
click at [628, 409] on div "[PERSON_NAME]" at bounding box center [603, 410] width 80 height 14
type input "**********"
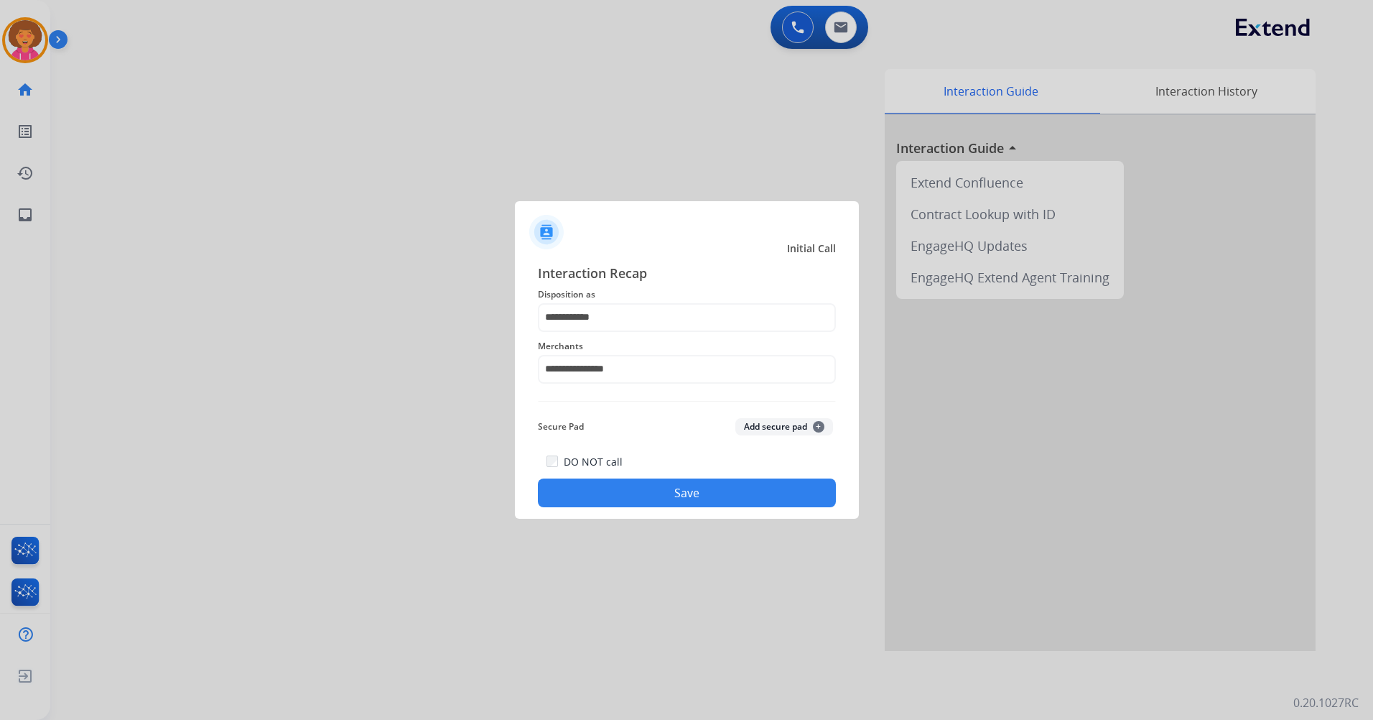
click at [622, 498] on button "Save" at bounding box center [687, 492] width 298 height 29
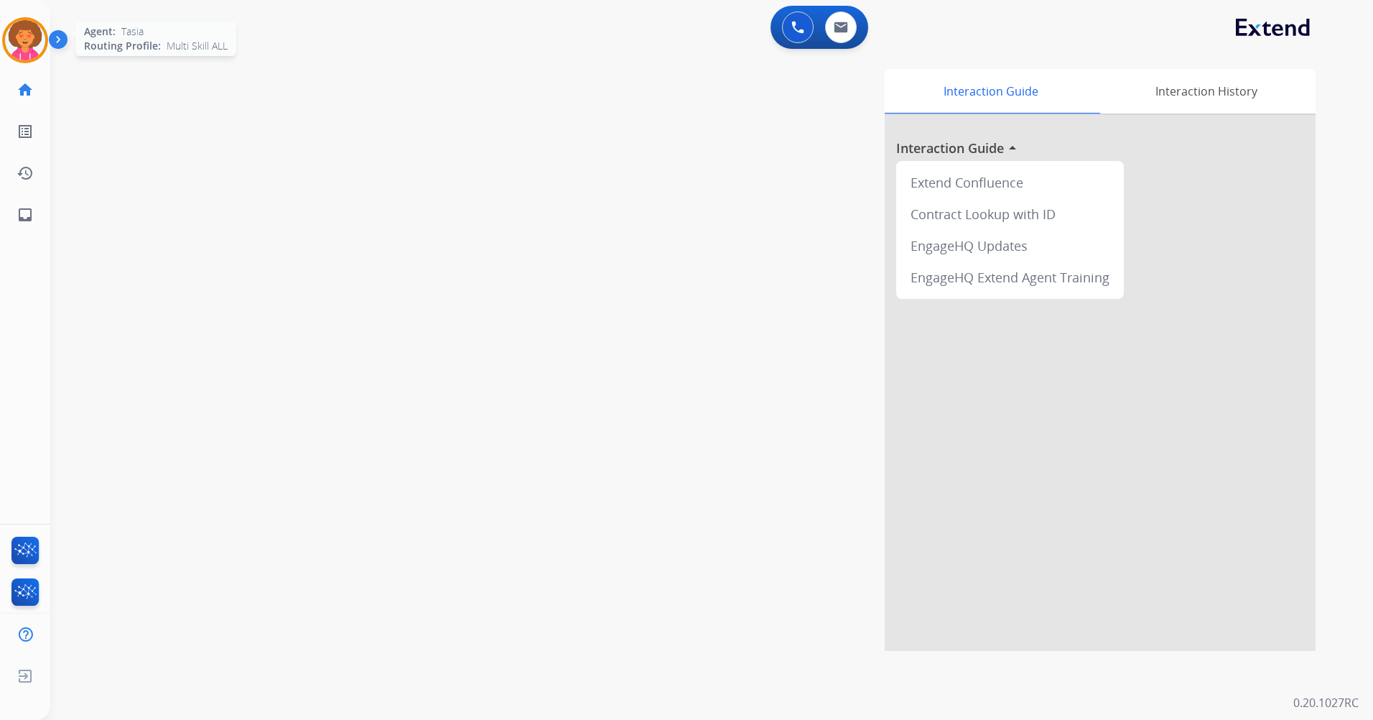
click at [37, 38] on img at bounding box center [25, 40] width 40 height 40
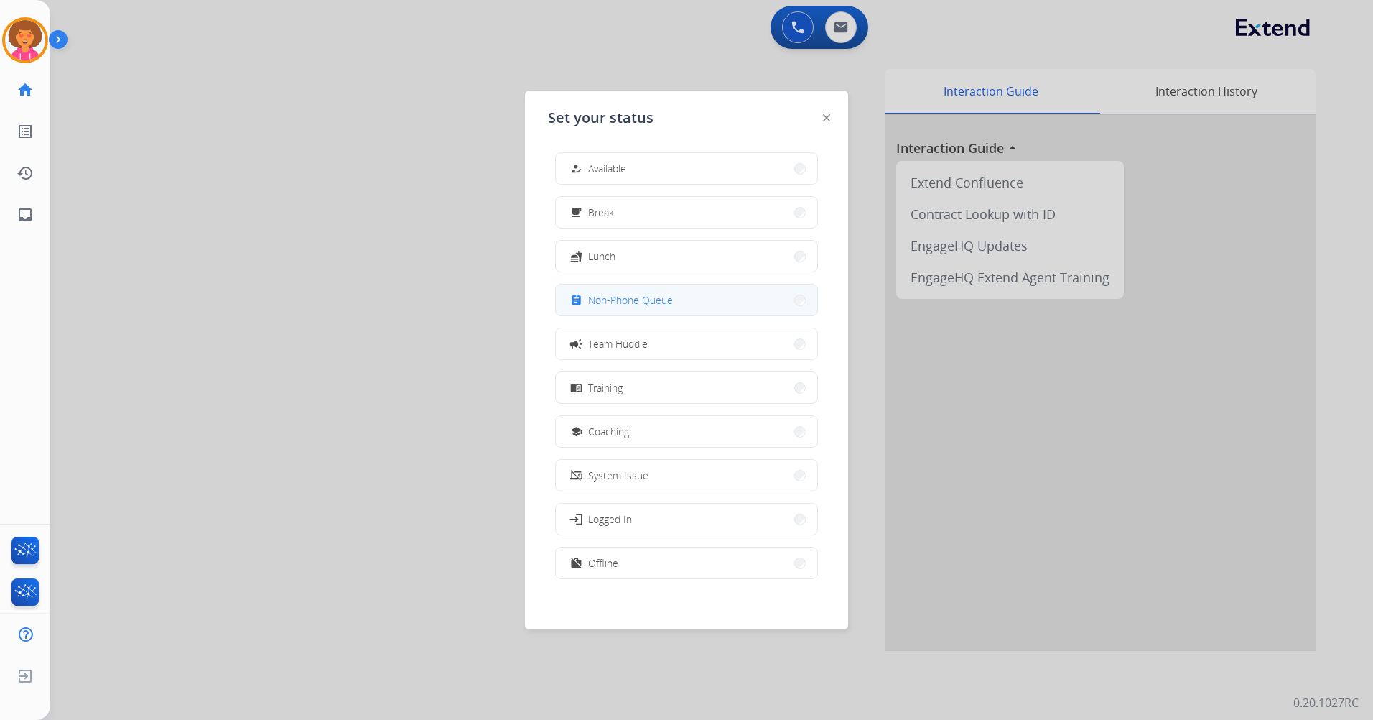
drag, startPoint x: 633, startPoint y: 301, endPoint x: 701, endPoint y: 255, distance: 82.3
click at [633, 299] on span "Non-Phone Queue" at bounding box center [630, 299] width 85 height 15
